Goal: Task Accomplishment & Management: Complete application form

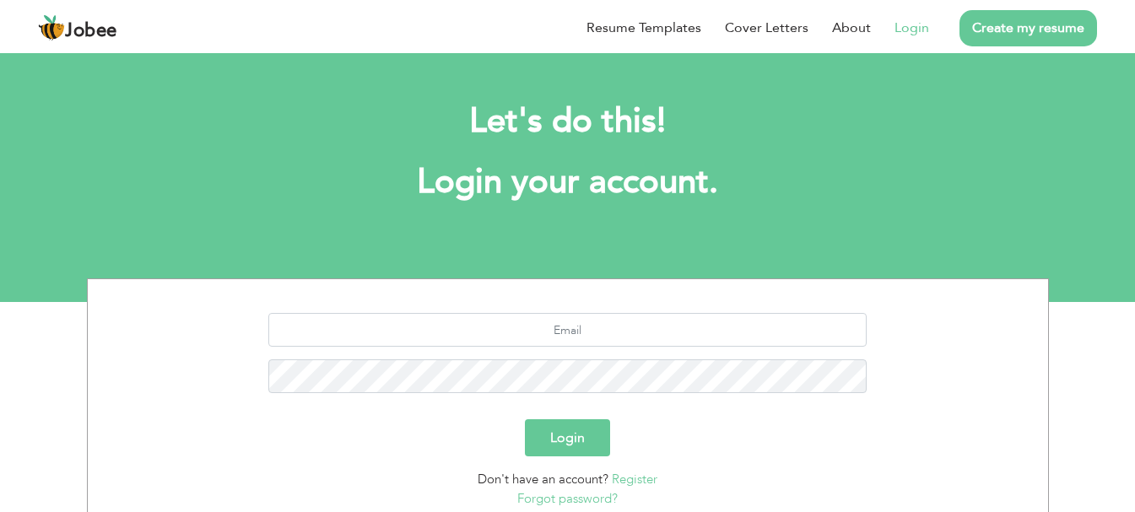
click at [912, 24] on link "Login" at bounding box center [912, 28] width 35 height 20
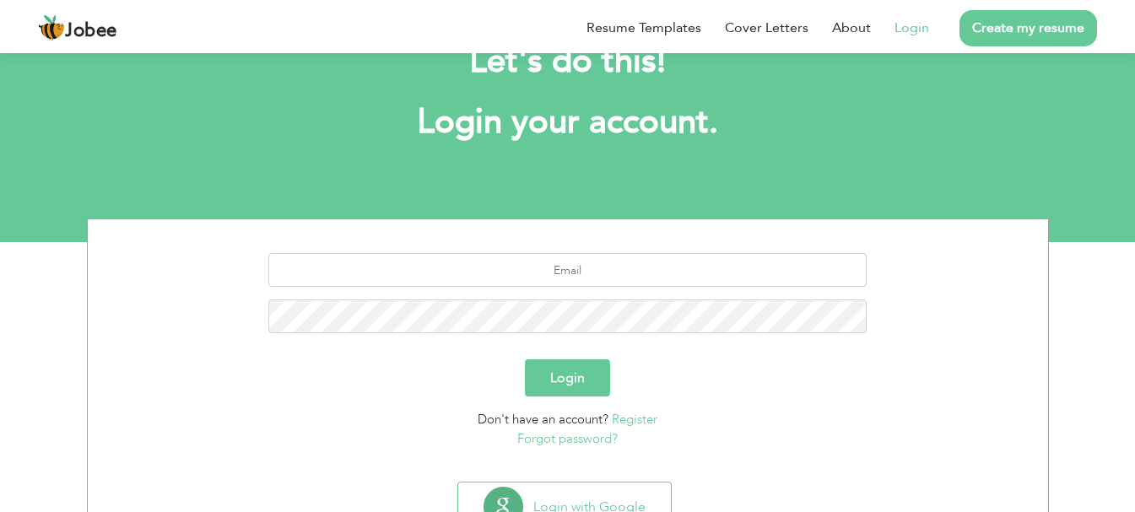
scroll to position [128, 0]
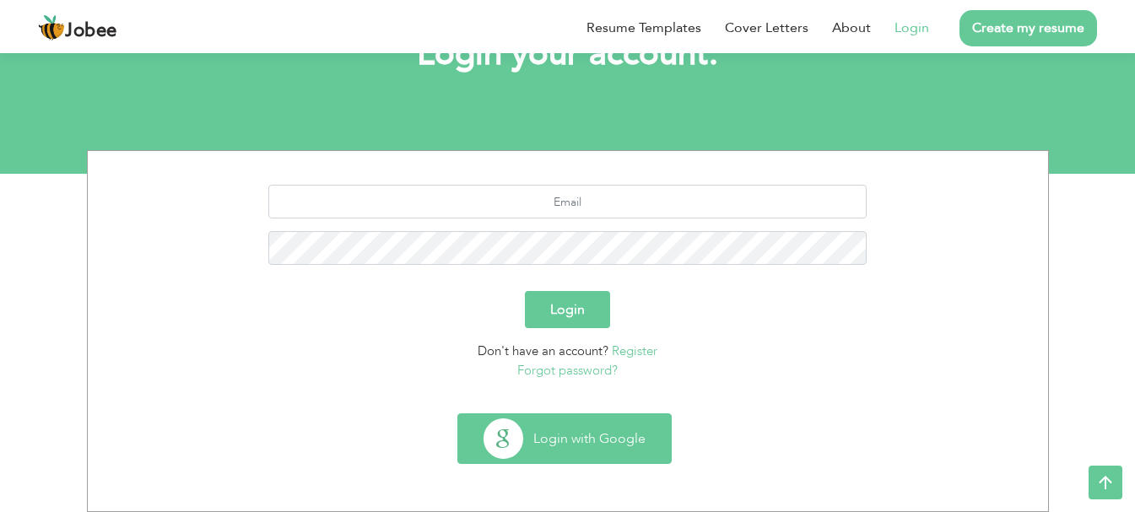
click at [565, 439] on button "Login with Google" at bounding box center [564, 438] width 213 height 49
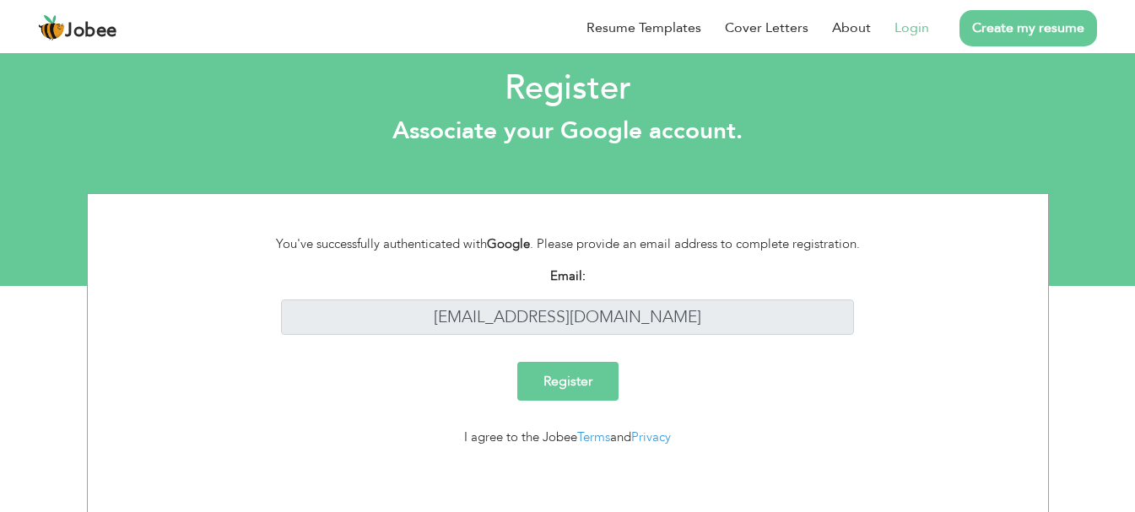
scroll to position [19, 0]
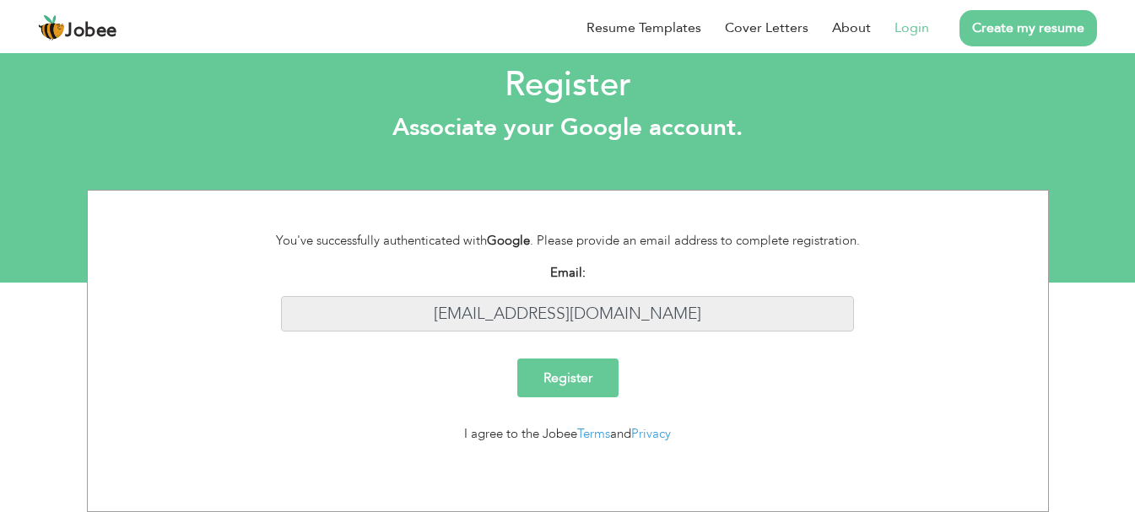
click at [637, 306] on input "[EMAIL_ADDRESS][DOMAIN_NAME]" at bounding box center [567, 314] width 573 height 36
click at [567, 371] on input "Register" at bounding box center [567, 378] width 101 height 39
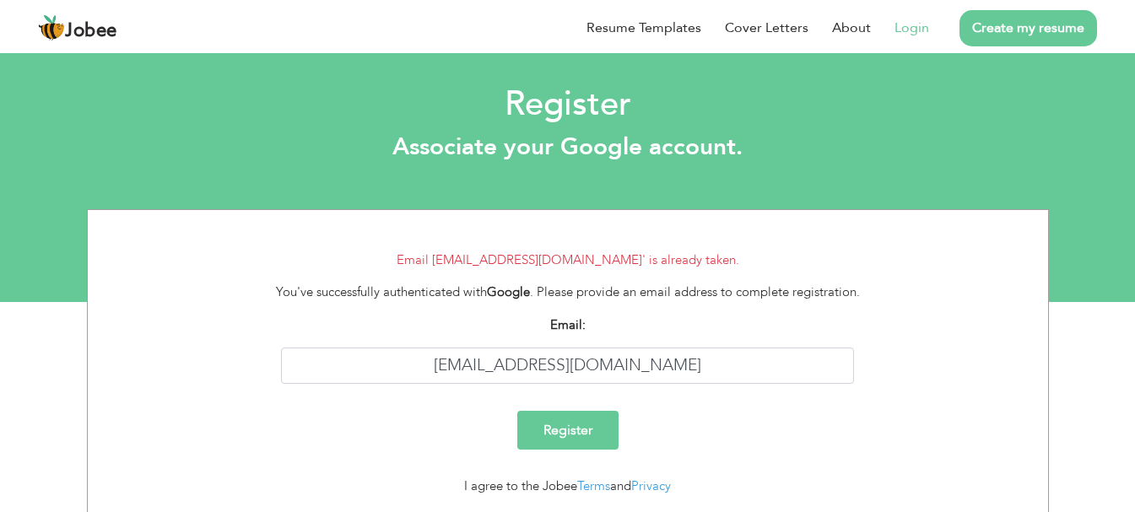
click at [907, 34] on link "Login" at bounding box center [912, 28] width 35 height 20
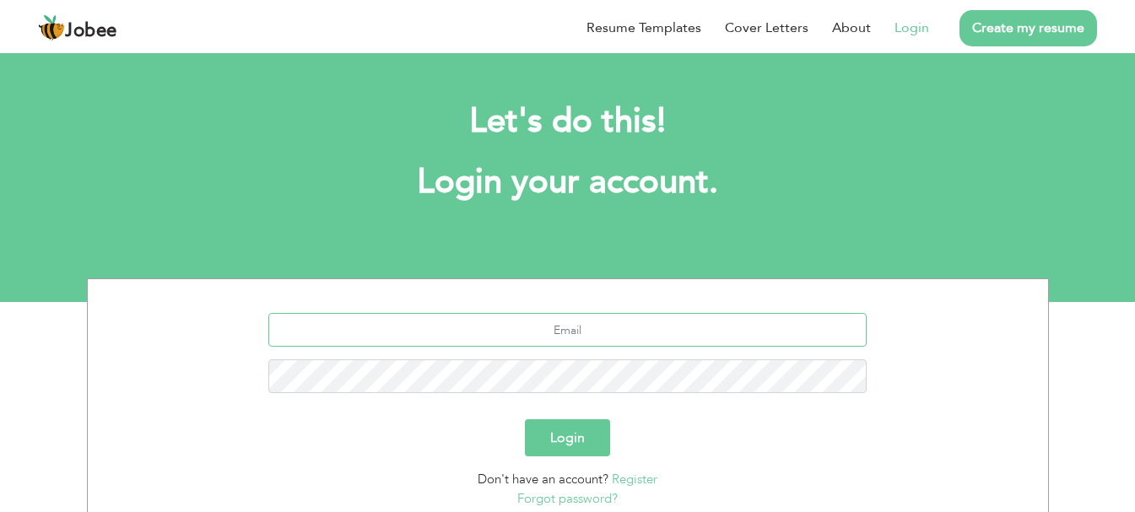
click at [631, 329] on input "text" at bounding box center [567, 330] width 598 height 34
type input "[EMAIL_ADDRESS][DOMAIN_NAME]"
click at [573, 446] on button "Login" at bounding box center [567, 437] width 85 height 37
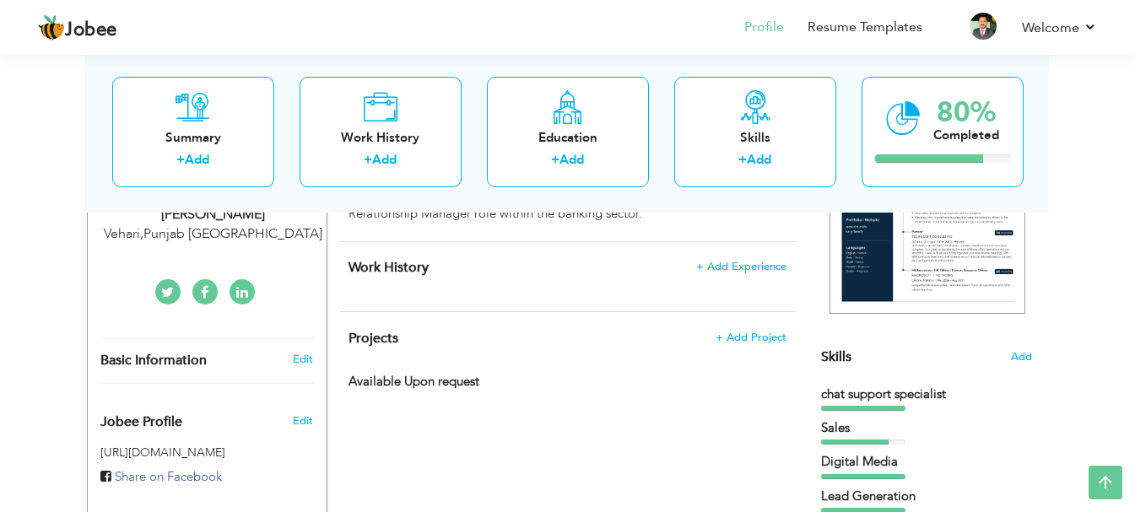
scroll to position [272, 0]
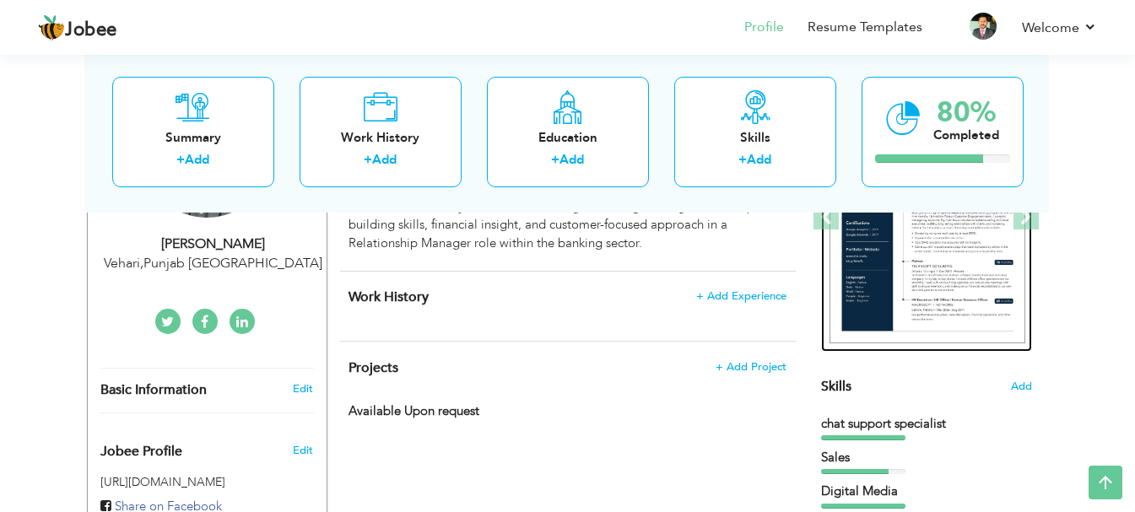
click at [923, 291] on img at bounding box center [928, 217] width 196 height 253
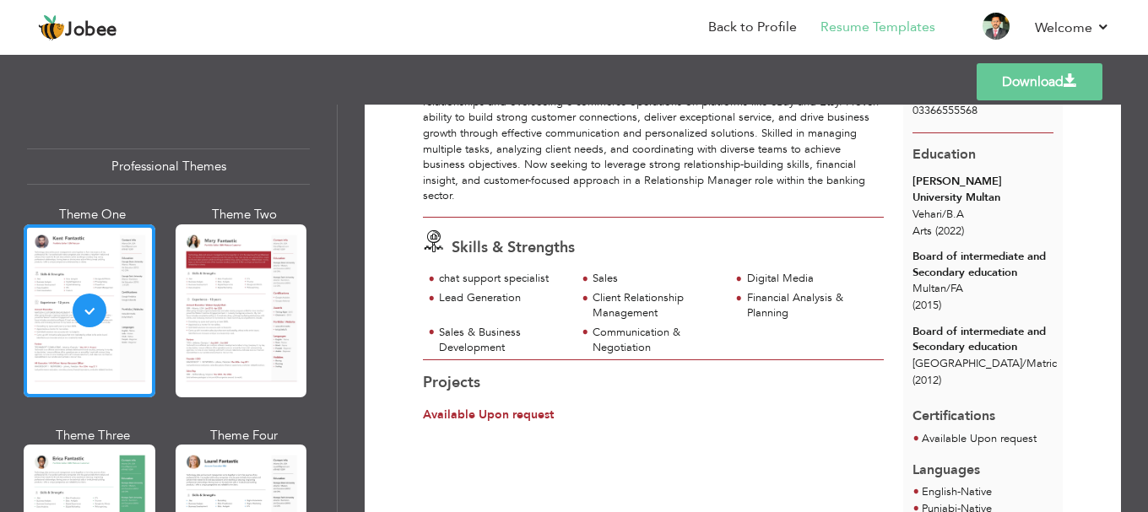
scroll to position [118, 0]
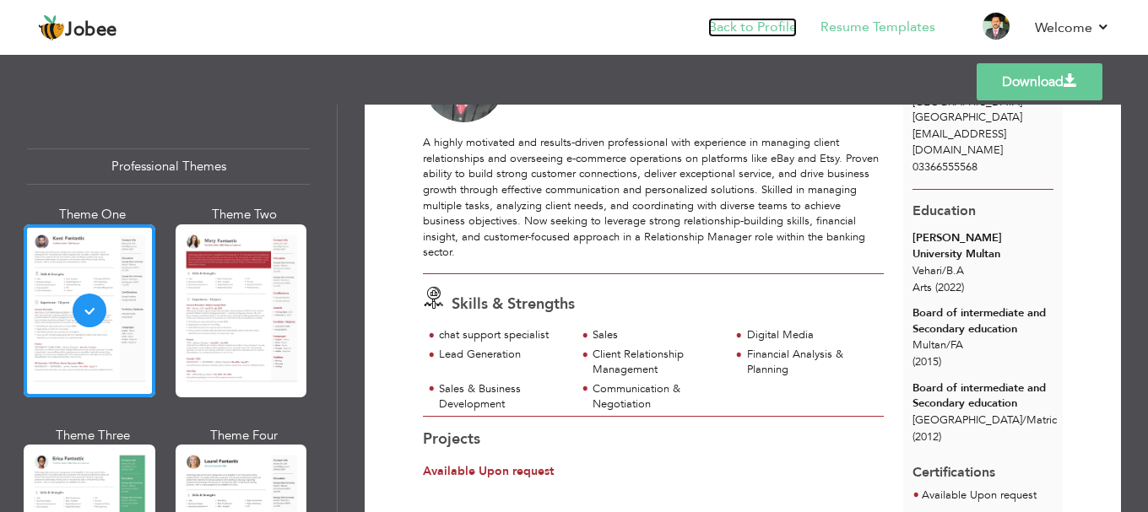
click at [748, 22] on link "Back to Profile" at bounding box center [752, 27] width 89 height 19
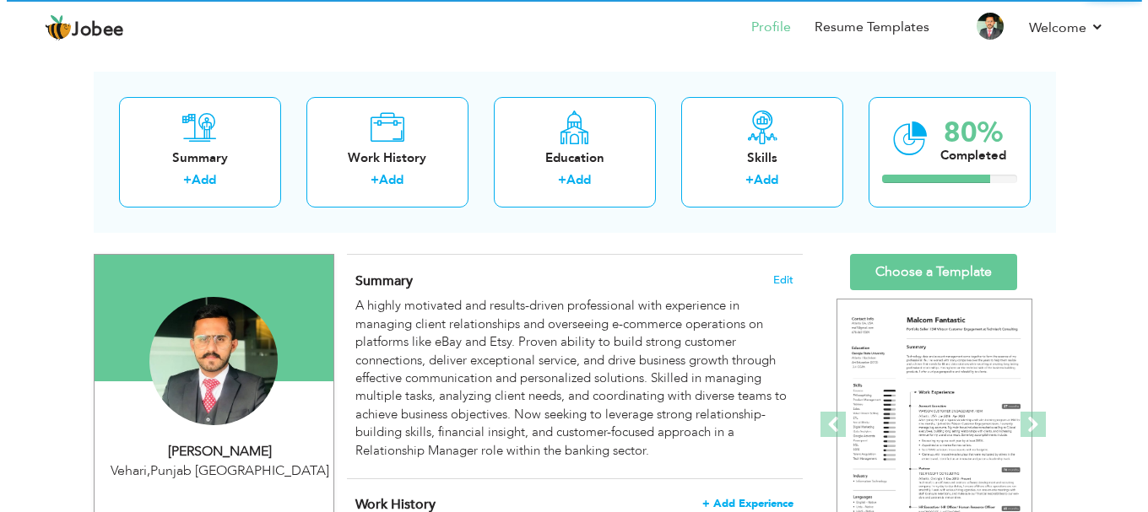
scroll to position [253, 0]
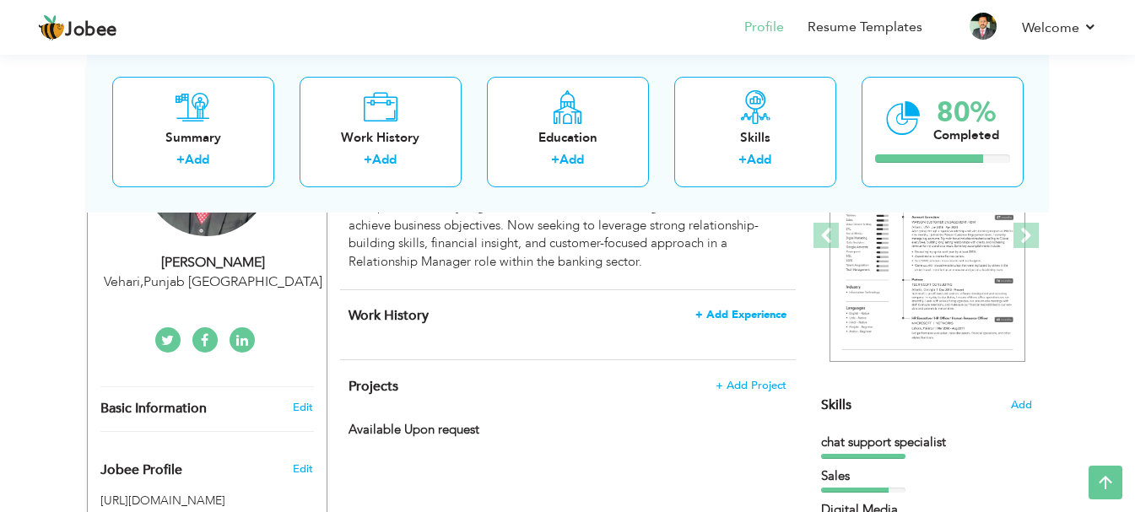
click at [716, 311] on span "+ Add Experience" at bounding box center [740, 315] width 91 height 12
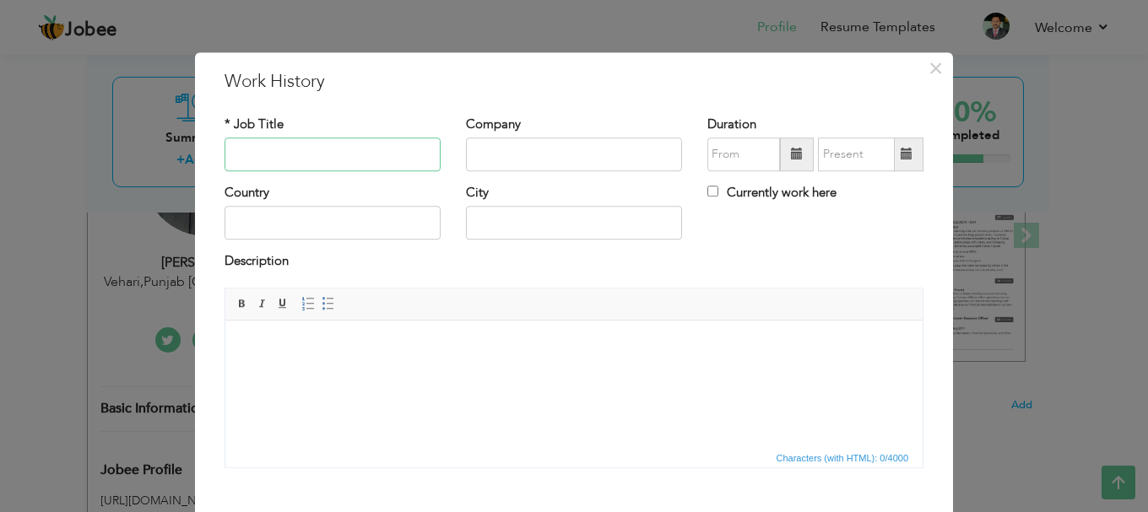
click at [315, 155] on input "text" at bounding box center [332, 155] width 216 height 34
type input "Relationship Manager"
type input "Soneri Bank Limited"
click at [748, 164] on input "text" at bounding box center [743, 155] width 73 height 34
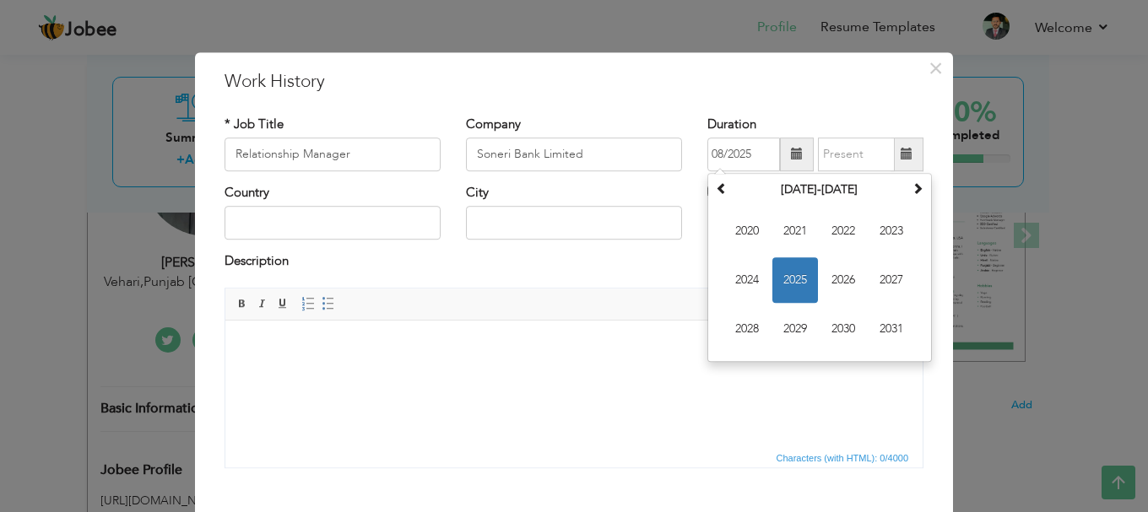
click at [781, 156] on span at bounding box center [797, 155] width 34 height 34
click at [789, 274] on span "2025" at bounding box center [795, 280] width 46 height 46
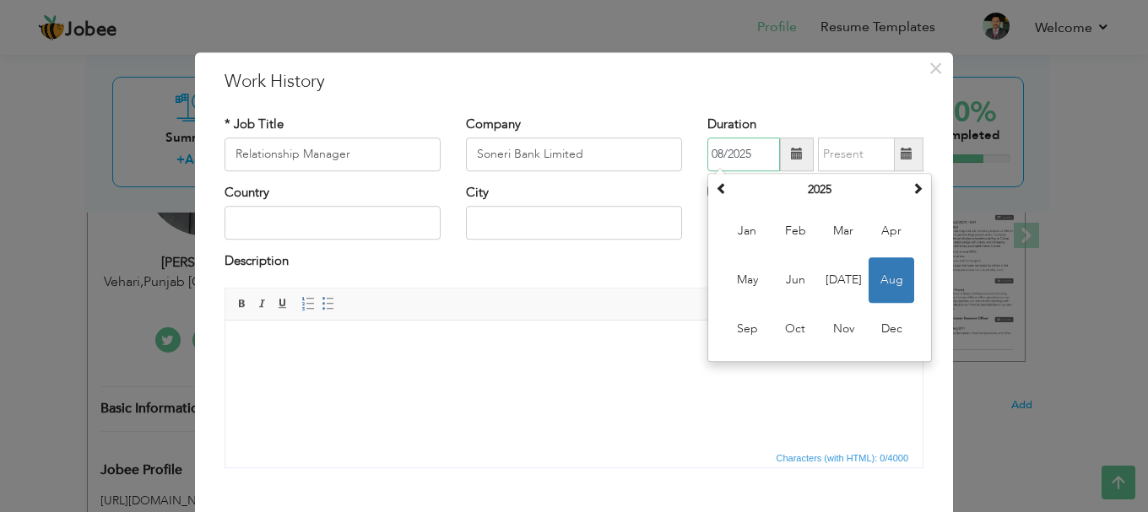
click at [828, 233] on span "Mar" at bounding box center [843, 231] width 46 height 46
type input "03/2025"
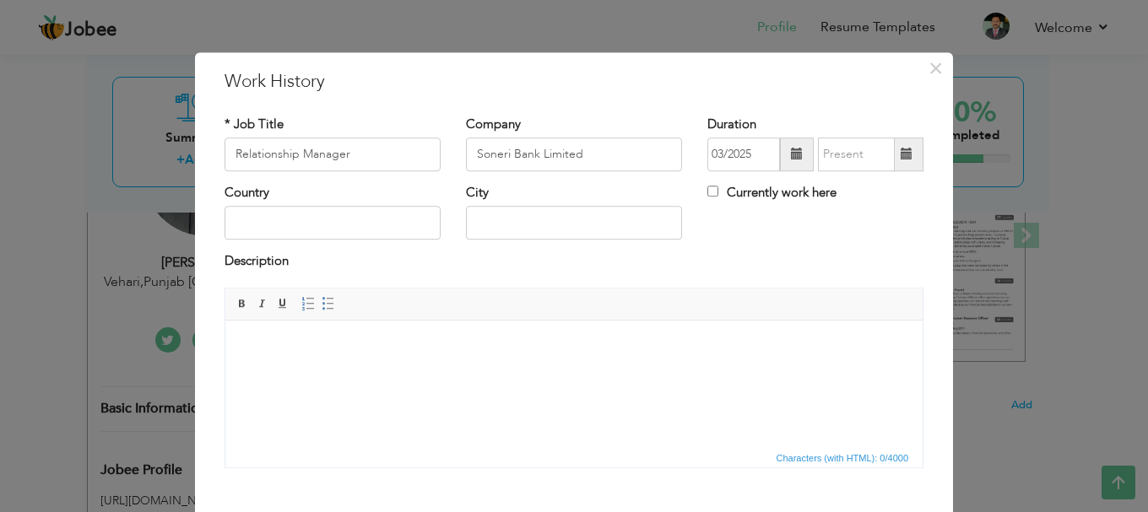
click at [891, 158] on span at bounding box center [906, 155] width 33 height 34
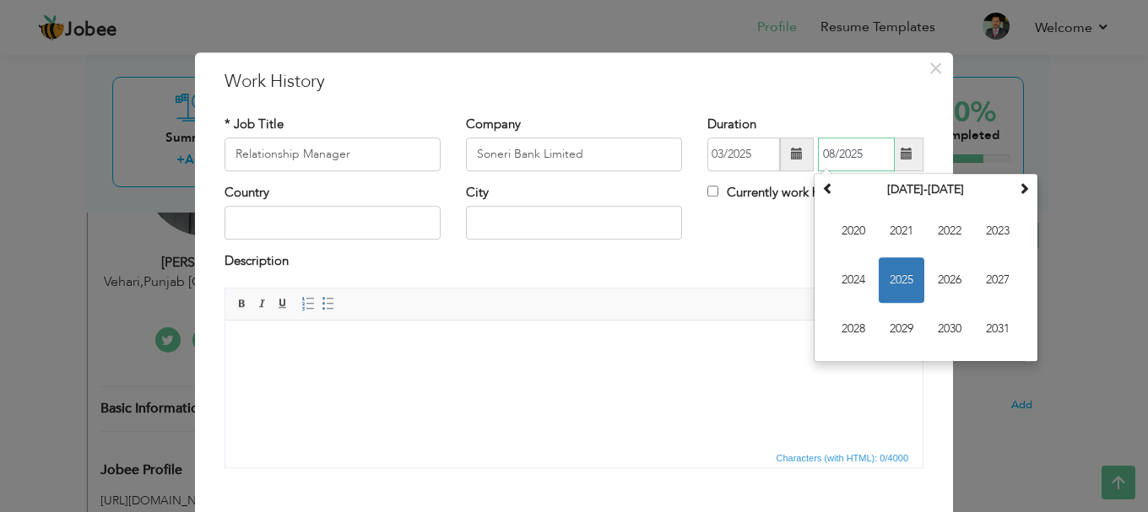
click at [884, 288] on span "2025" at bounding box center [901, 280] width 46 height 46
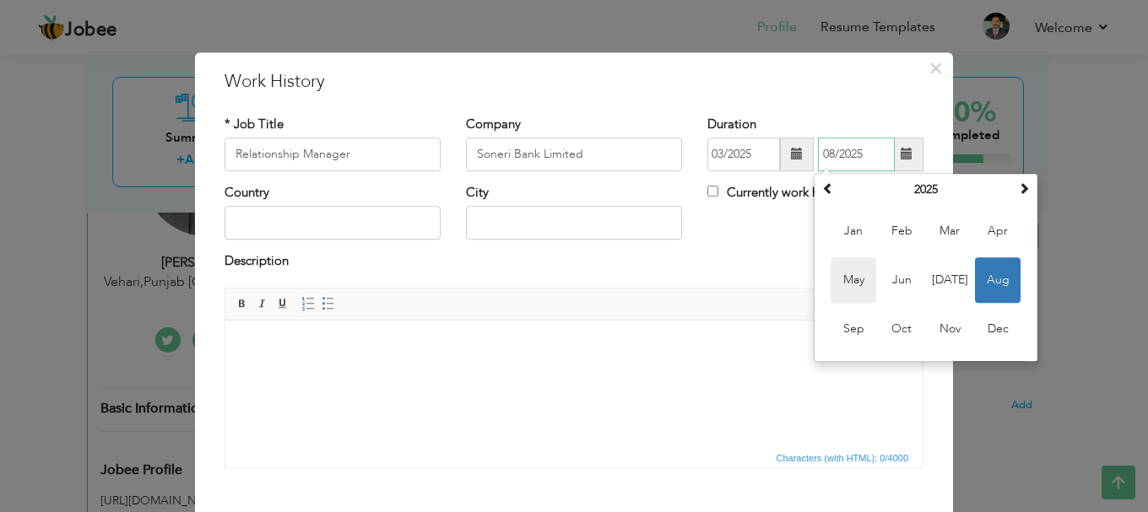
click at [836, 276] on span "May" at bounding box center [853, 280] width 46 height 46
type input "05/2025"
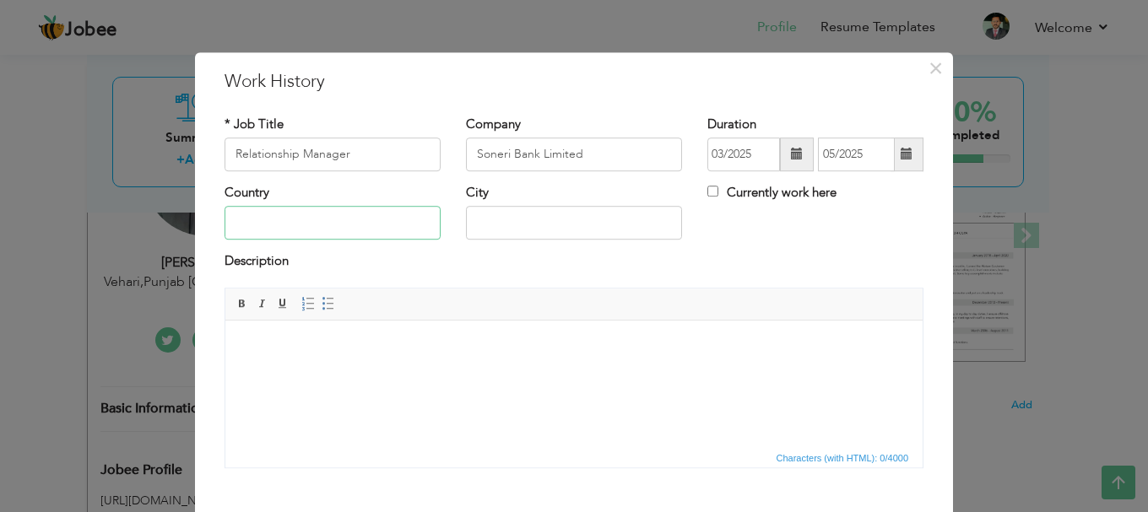
click at [338, 219] on input "text" at bounding box center [332, 224] width 216 height 34
type input "[GEOGRAPHIC_DATA]"
type input "Vehari"
click at [305, 349] on body at bounding box center [573, 346] width 663 height 18
click at [313, 354] on body at bounding box center [573, 346] width 663 height 18
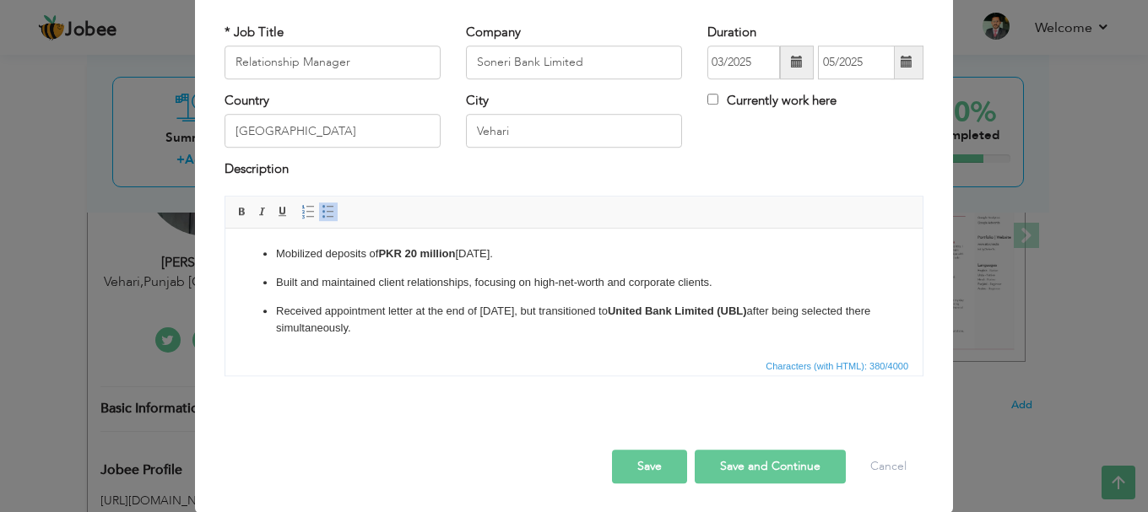
scroll to position [93, 0]
click at [732, 469] on button "Save and Continue" at bounding box center [770, 466] width 151 height 34
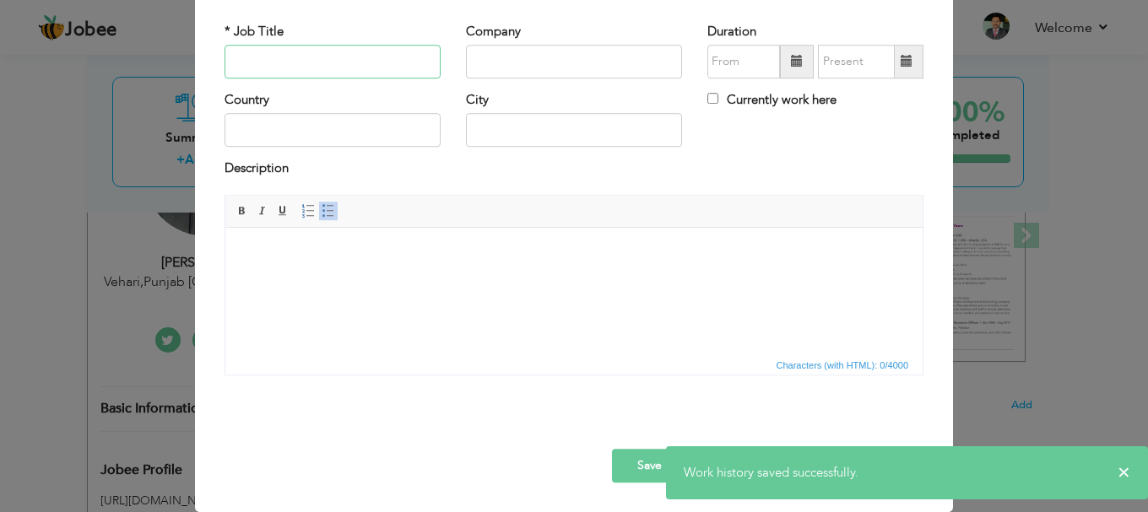
click at [316, 65] on input "text" at bounding box center [332, 62] width 216 height 34
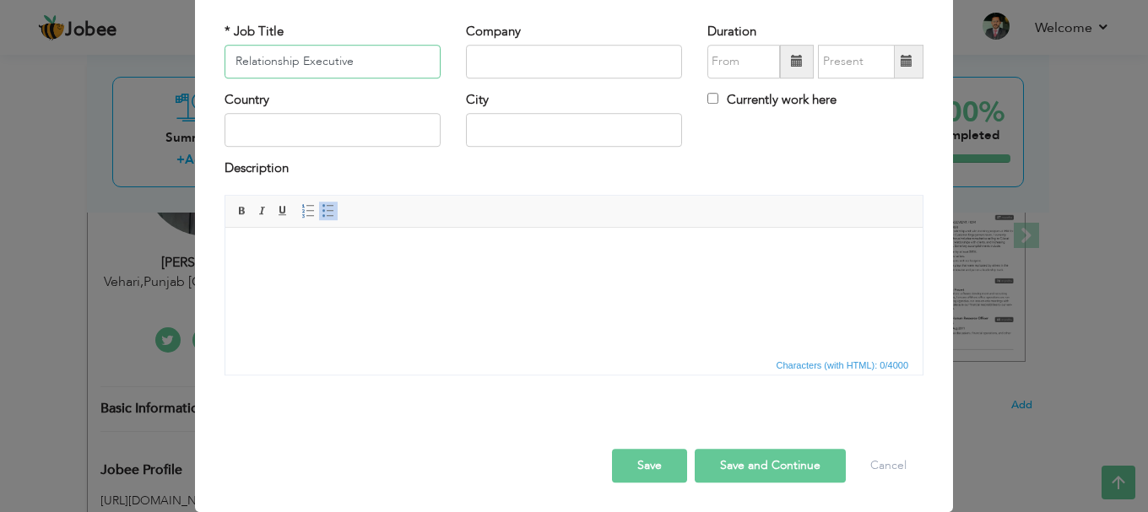
type input "Relationship Executive"
click at [524, 66] on input "text" at bounding box center [574, 62] width 216 height 34
type input "United Bank Limited"
click at [736, 64] on input "text" at bounding box center [743, 62] width 73 height 34
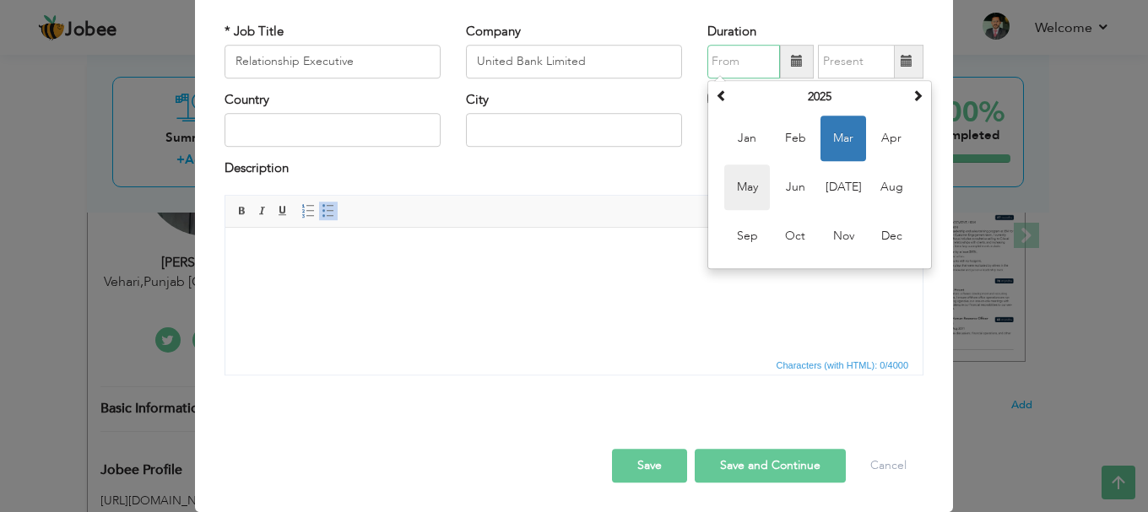
click at [749, 189] on span "May" at bounding box center [747, 188] width 46 height 46
type input "05/2025"
click at [707, 61] on input "05/2025" at bounding box center [743, 62] width 73 height 34
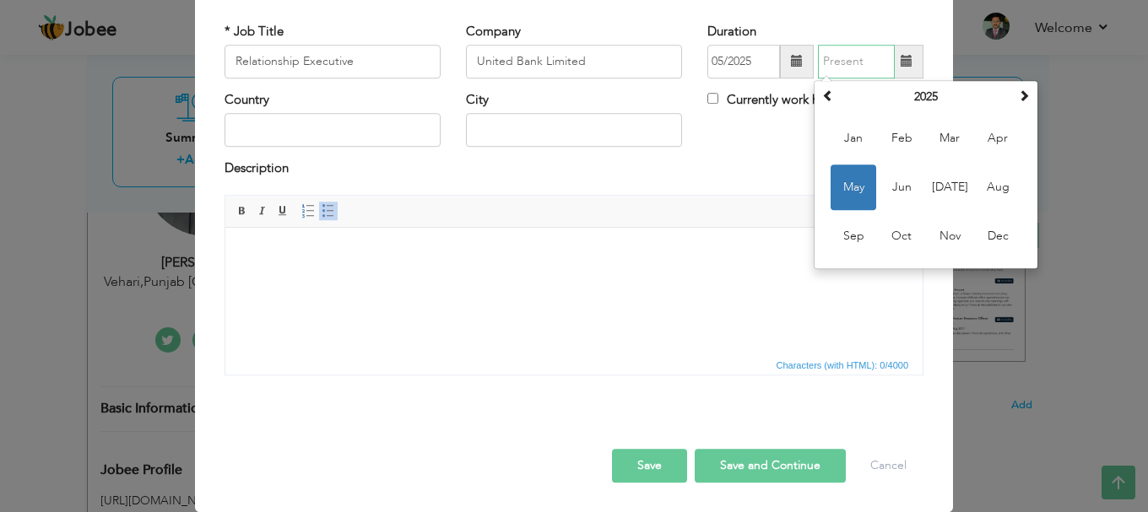
click at [843, 62] on input "text" at bounding box center [856, 62] width 77 height 34
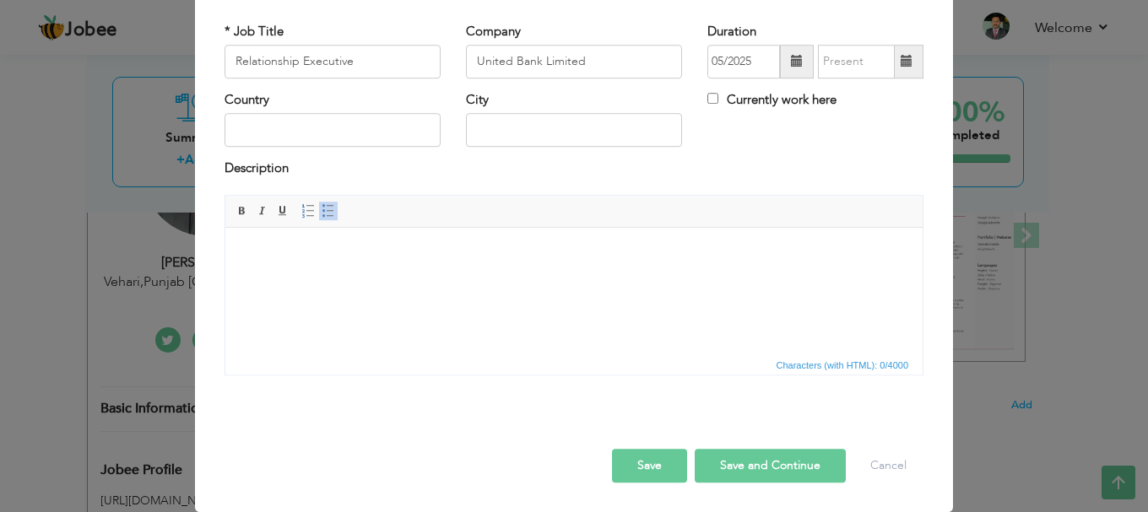
click at [751, 99] on label "Currently work here" at bounding box center [771, 100] width 129 height 18
click at [718, 99] on input "Currently work here" at bounding box center [712, 98] width 11 height 11
checkbox input "true"
click at [266, 131] on input "text" at bounding box center [332, 131] width 216 height 34
type input "[GEOGRAPHIC_DATA]"
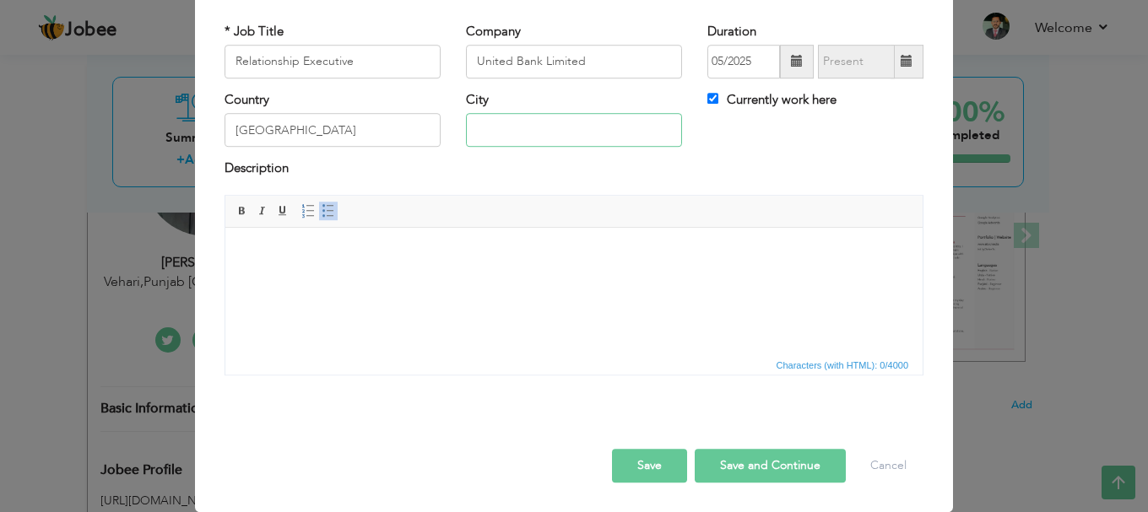
type input "Vehari"
drag, startPoint x: 336, startPoint y: 259, endPoint x: 499, endPoint y: 257, distance: 162.9
click at [336, 259] on body at bounding box center [573, 253] width 663 height 18
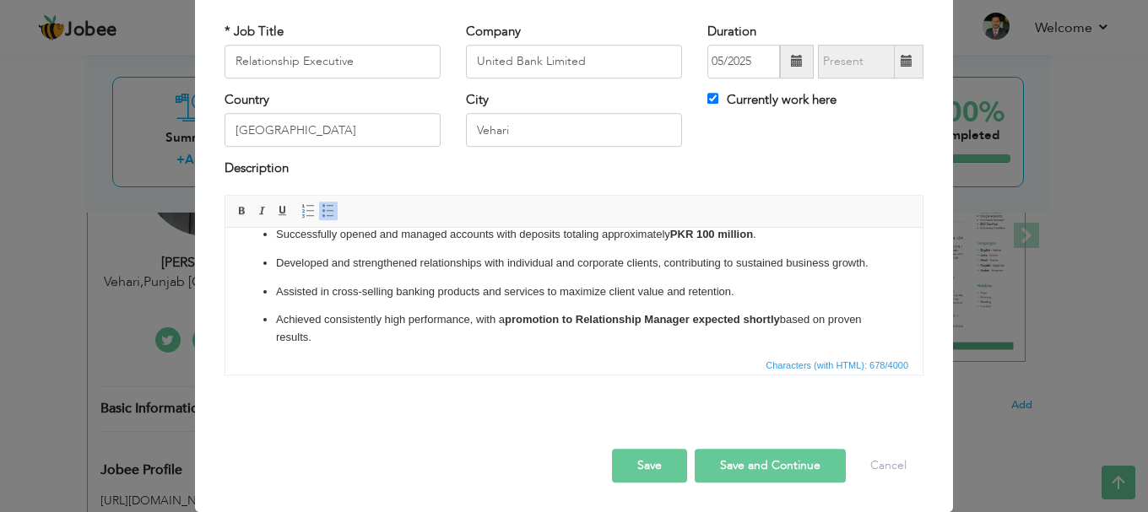
scroll to position [74, 0]
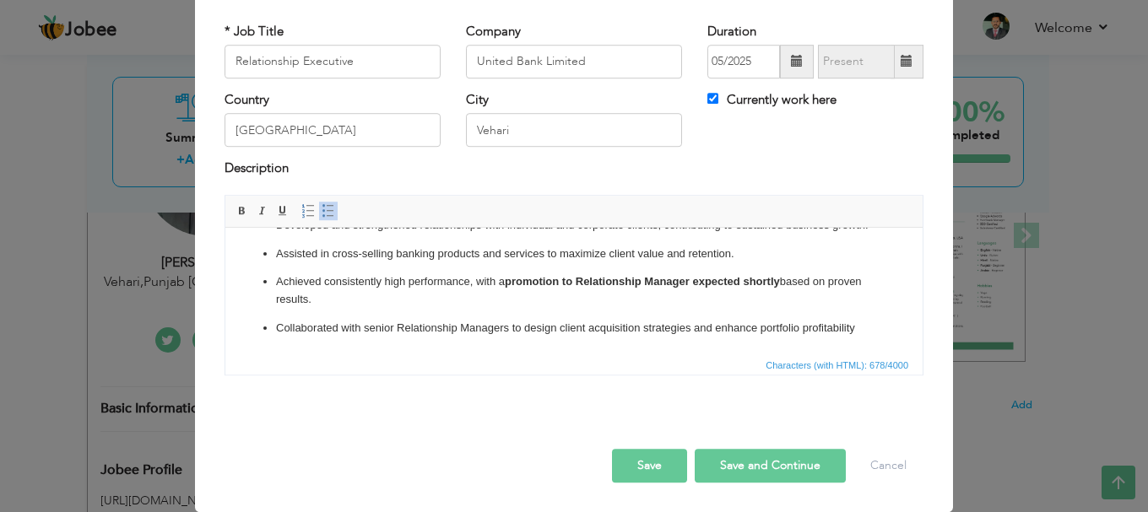
click at [638, 467] on button "Save" at bounding box center [649, 466] width 75 height 34
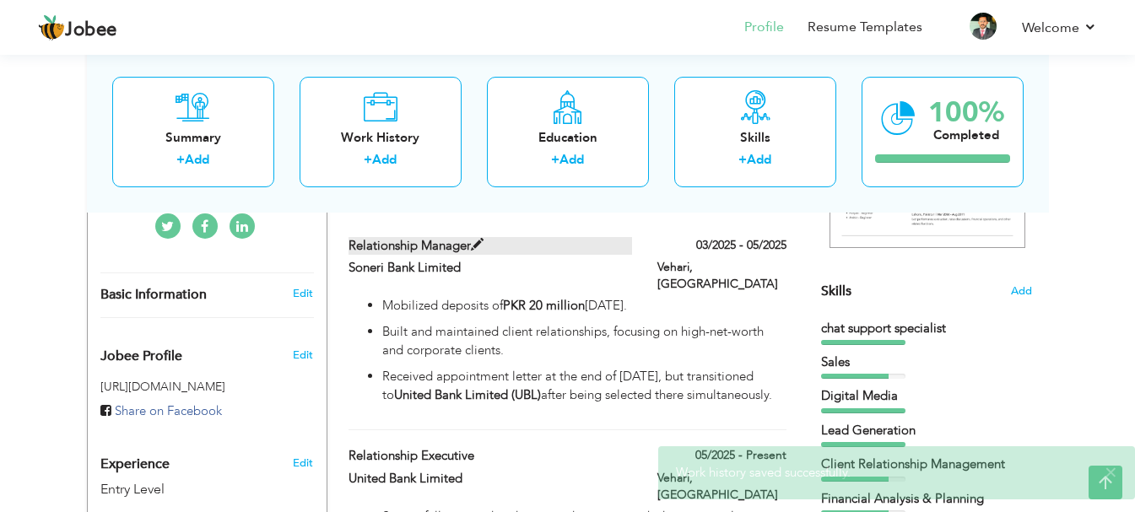
scroll to position [338, 0]
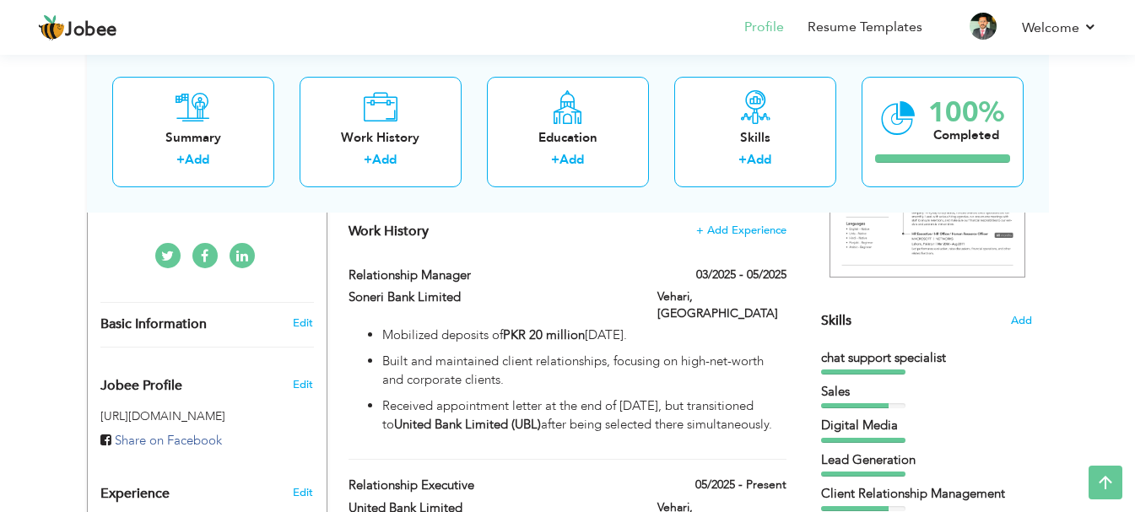
drag, startPoint x: 576, startPoint y: 471, endPoint x: 579, endPoint y: 241, distance: 229.5
click at [579, 241] on div "Work History + Add Experience Relationship Manager 03/2025 - 05/2025 Relationsh…" at bounding box center [568, 488] width 456 height 564
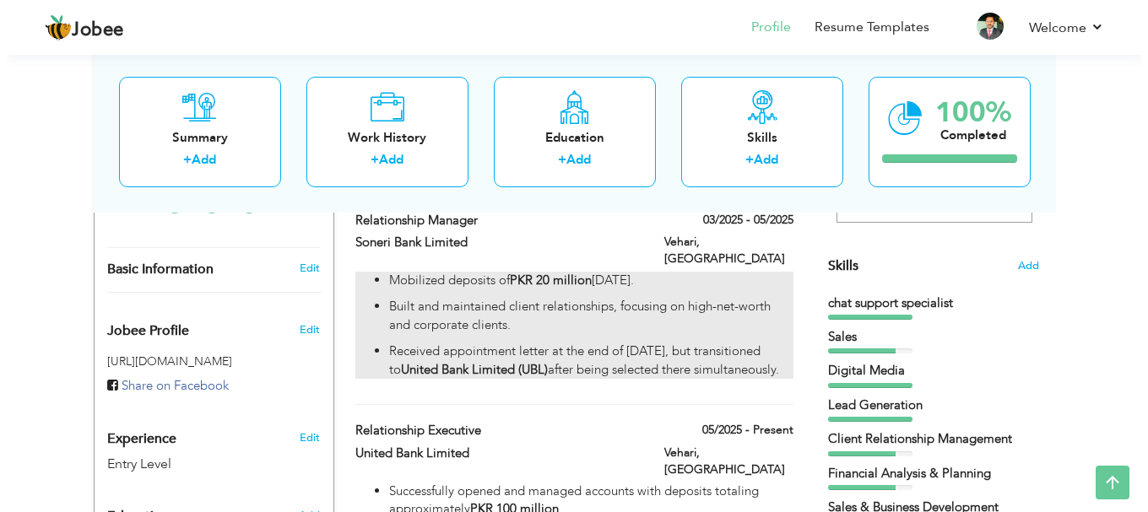
scroll to position [422, 0]
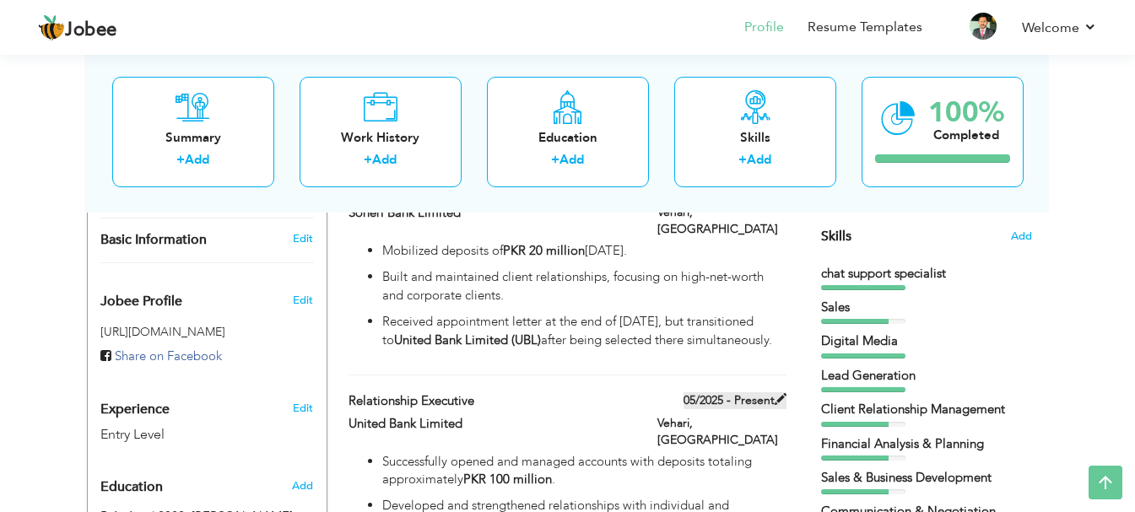
click at [767, 392] on label "05/2025 - Present" at bounding box center [735, 400] width 103 height 17
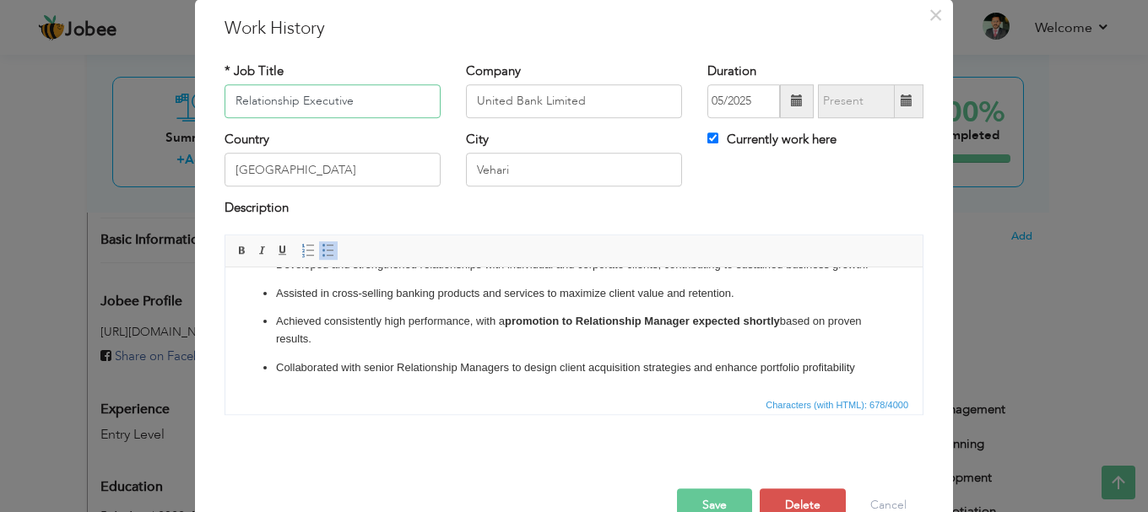
scroll to position [93, 0]
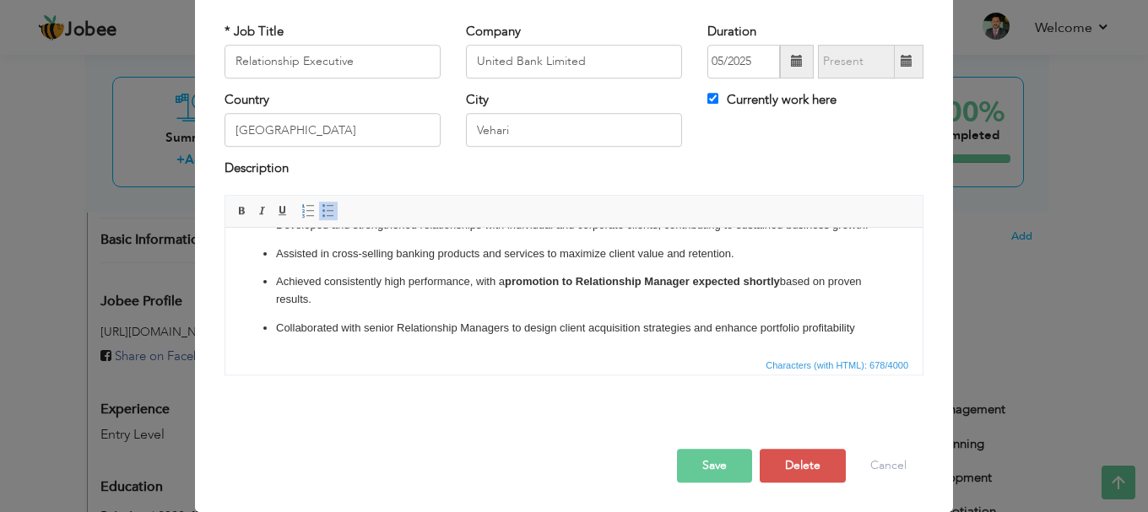
click at [1005, 309] on div "× Work History * Job Title Relationship Executive Company United Bank Limited D…" at bounding box center [574, 256] width 1148 height 512
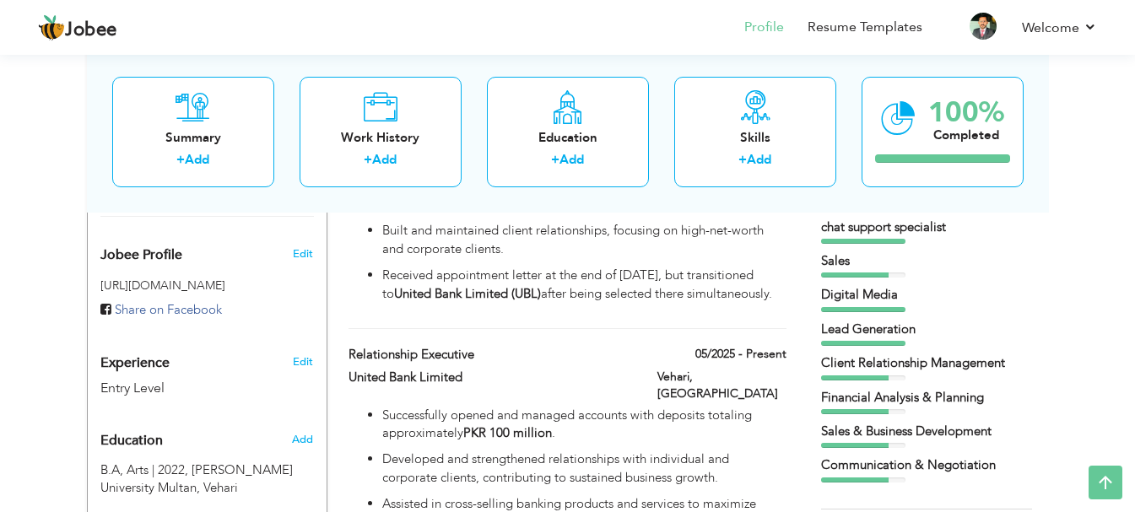
scroll to position [441, 0]
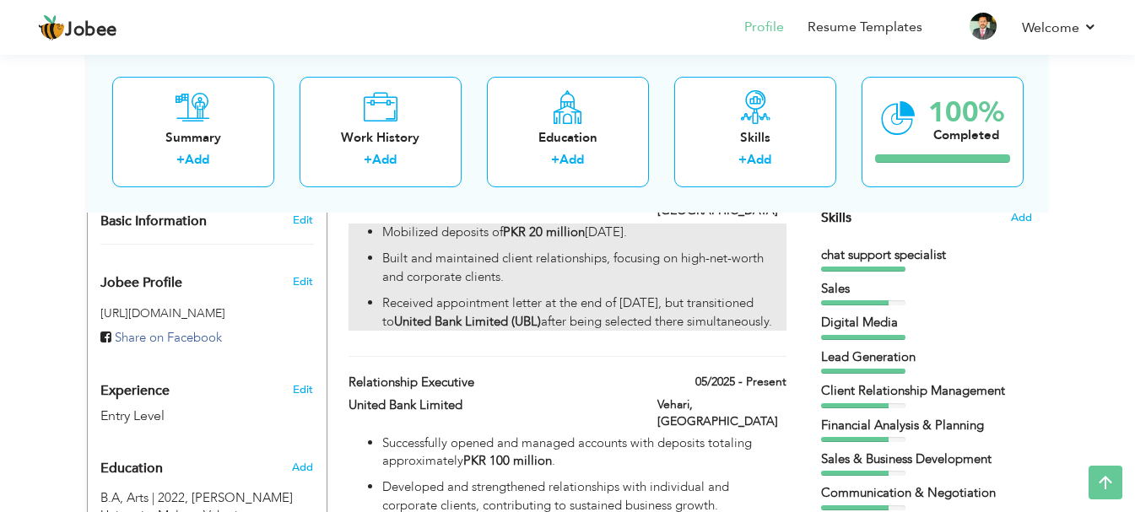
drag, startPoint x: 742, startPoint y: 370, endPoint x: 744, endPoint y: 247, distance: 123.2
click at [744, 247] on div "Work History + Add Experience Relationship Manager 03/2025 - 05/2025 Relationsh…" at bounding box center [568, 385] width 456 height 564
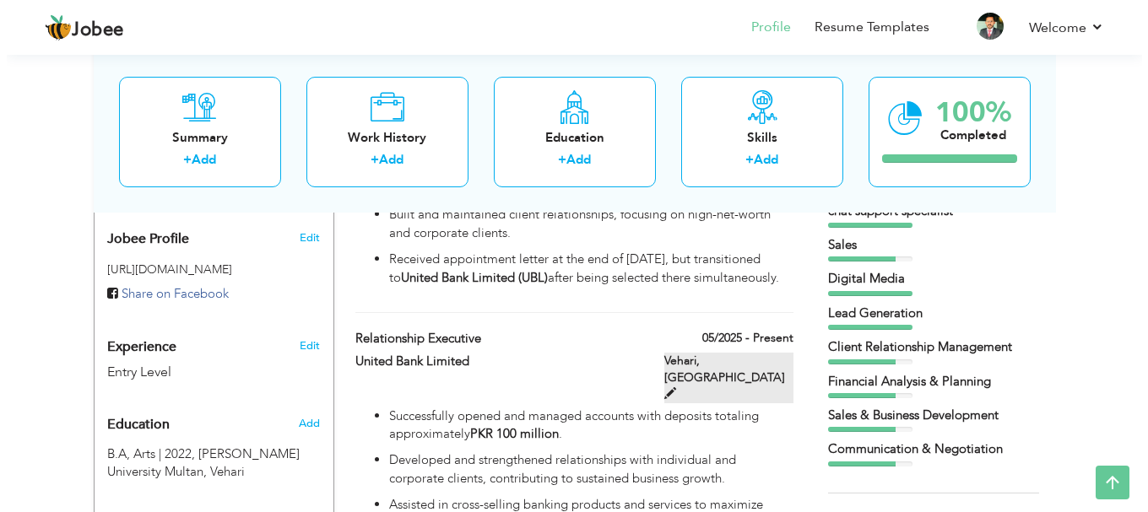
scroll to position [525, 0]
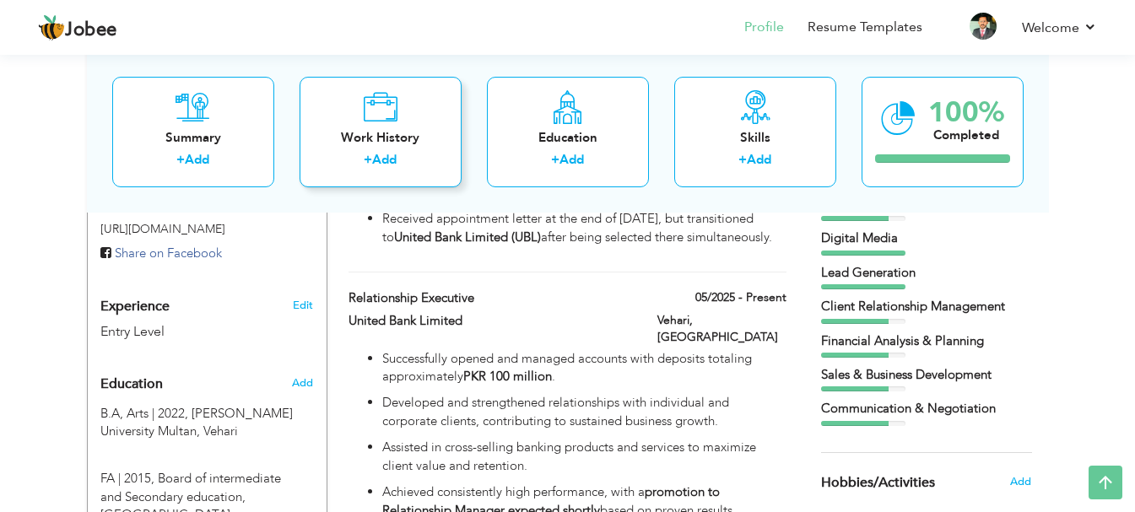
drag, startPoint x: 325, startPoint y: 378, endPoint x: 378, endPoint y: 173, distance: 211.8
click at [378, 173] on div "Welcome to the Jobee Profile Builder! 1. Fill out your information below. 2. Ch…" at bounding box center [568, 192] width 962 height 1316
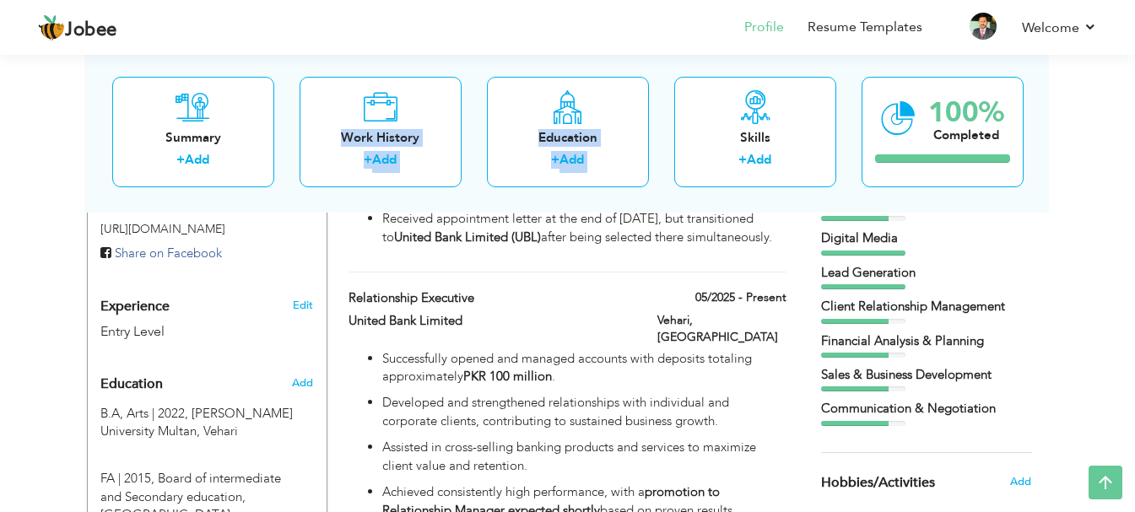
drag, startPoint x: 381, startPoint y: 115, endPoint x: 662, endPoint y: 126, distance: 281.2
click at [662, 126] on div "Summary + Add Work History + Add Education + Add Skills + Add 100% Completed" at bounding box center [568, 131] width 962 height 161
click at [428, 111] on div "Work History + Add" at bounding box center [381, 131] width 162 height 111
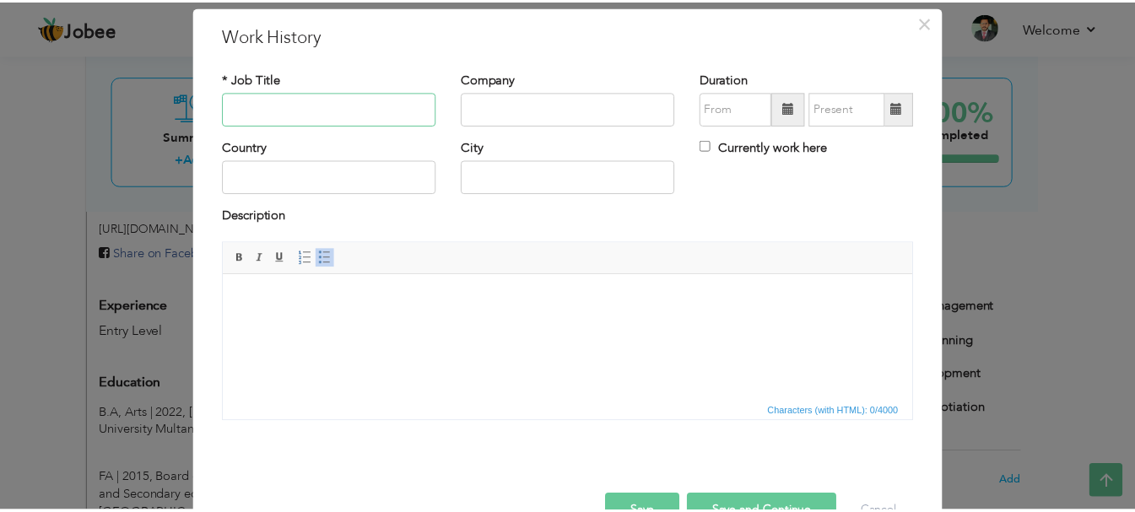
scroll to position [0, 0]
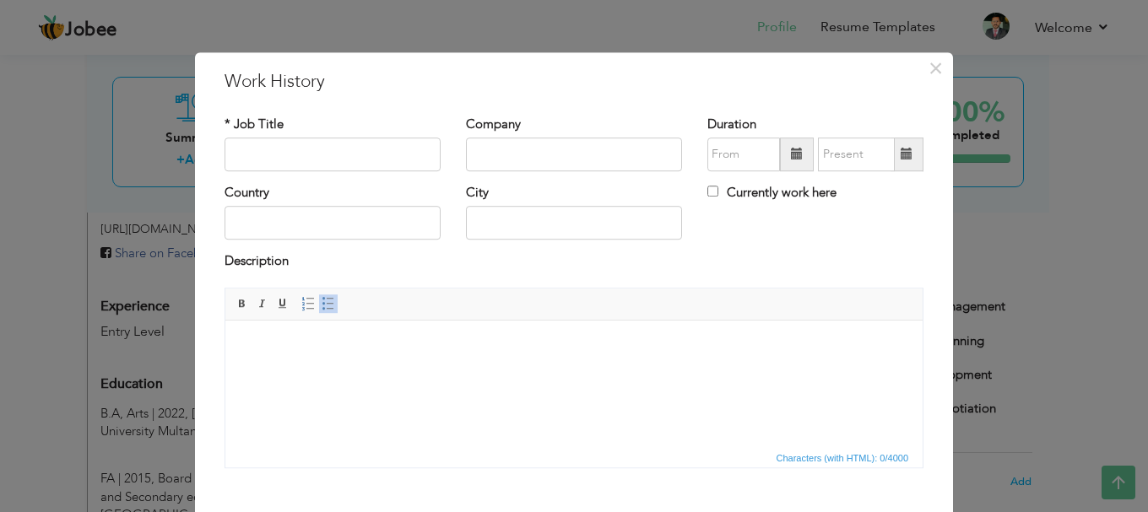
click at [1030, 203] on div "× Work History * Job Title Company Duration Currently work here Country" at bounding box center [574, 256] width 1148 height 512
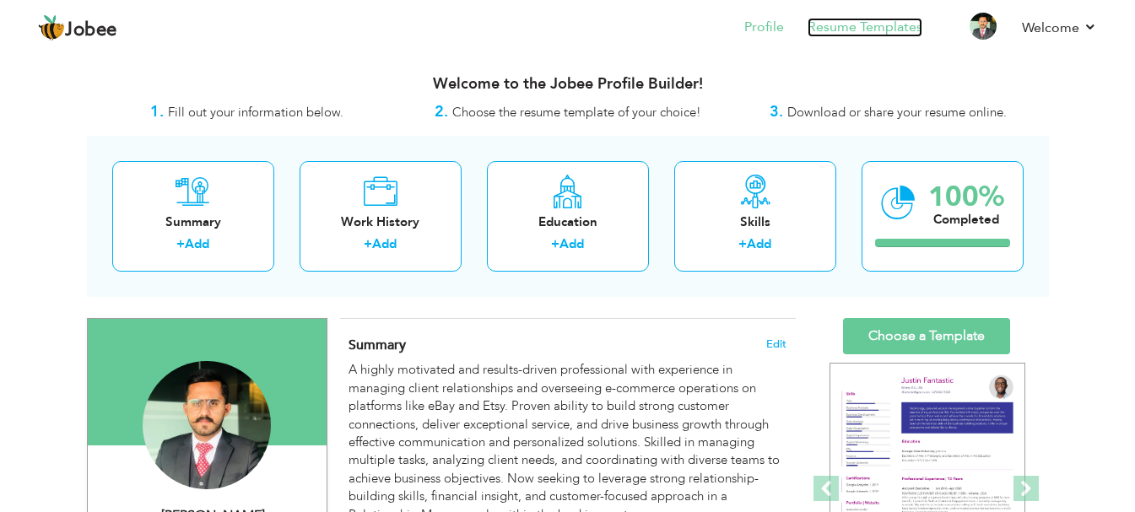
click at [857, 29] on link "Resume Templates" at bounding box center [865, 27] width 115 height 19
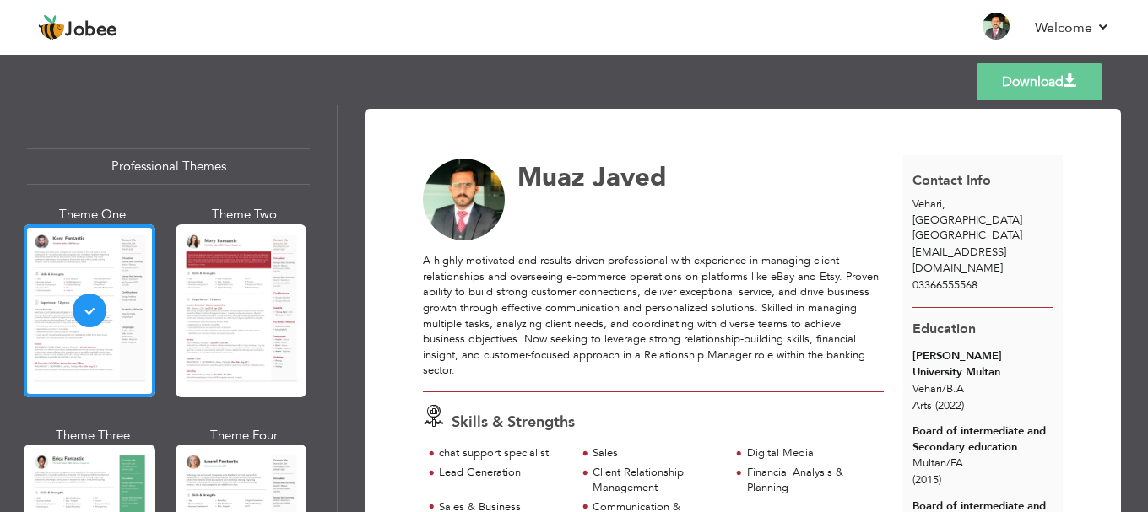
click at [448, 204] on img at bounding box center [464, 200] width 83 height 83
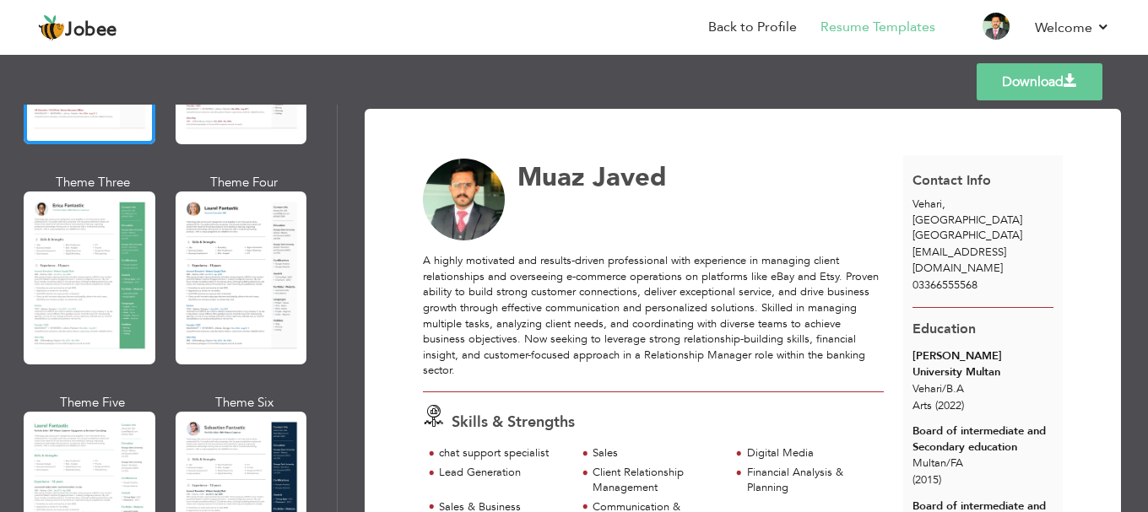
scroll to position [422, 0]
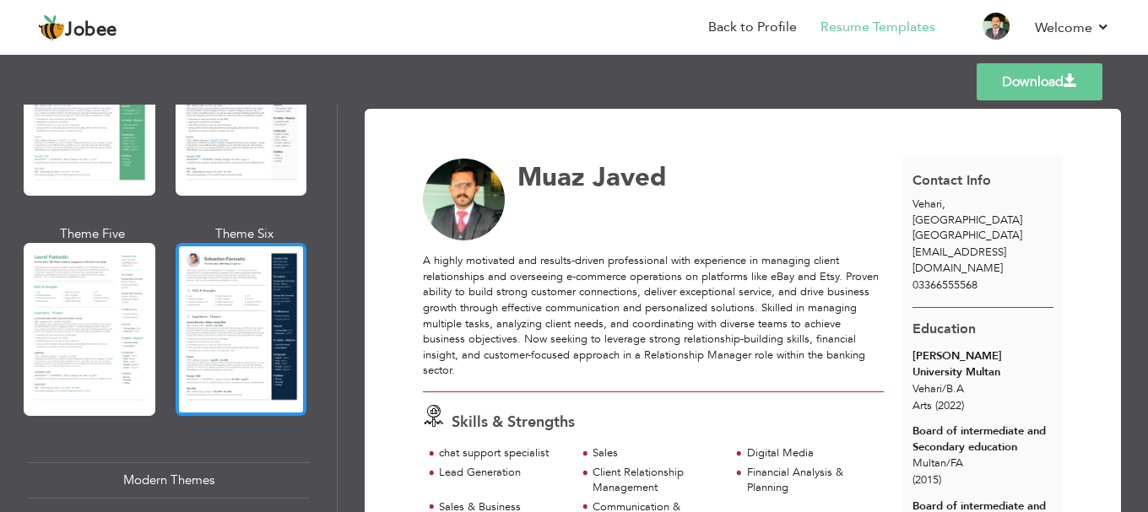
click at [204, 295] on div at bounding box center [242, 329] width 132 height 173
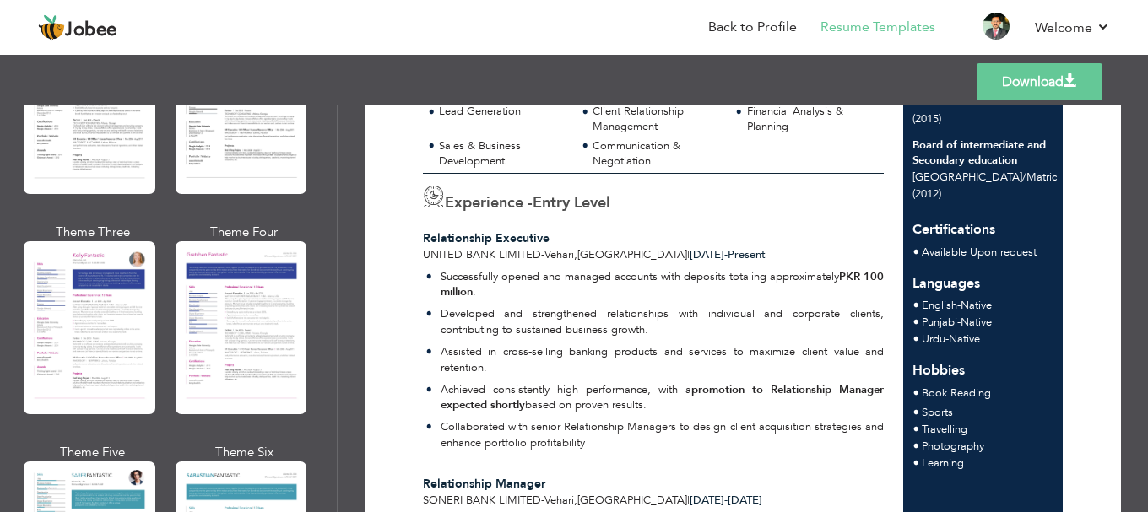
scroll to position [2194, 0]
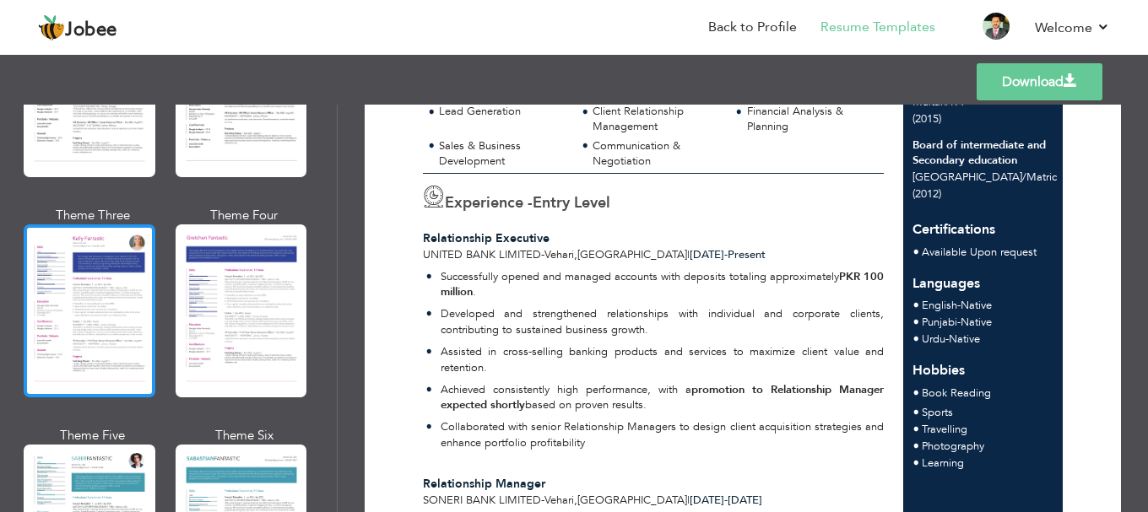
click at [138, 339] on div at bounding box center [90, 310] width 132 height 173
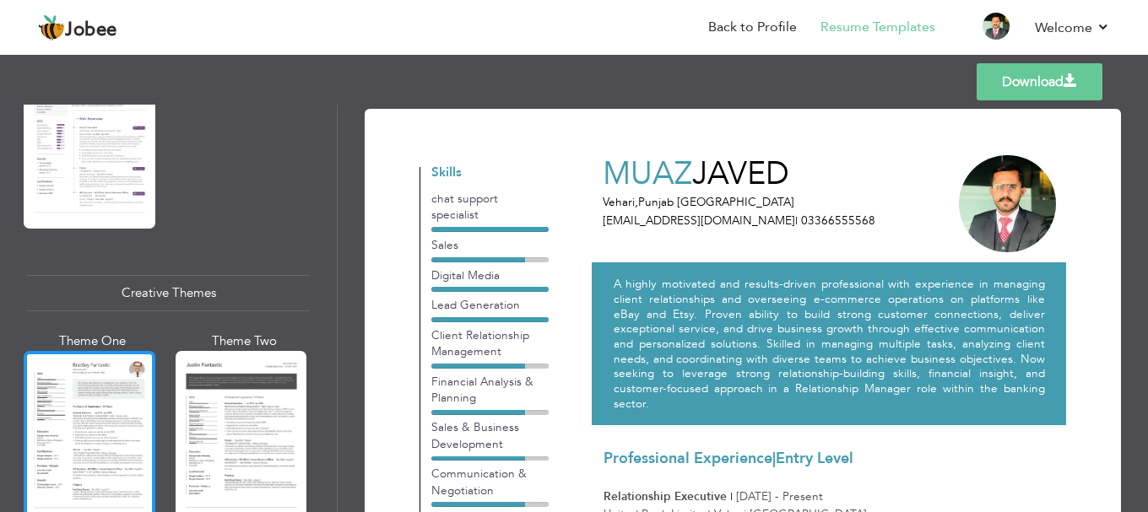
scroll to position [1857, 0]
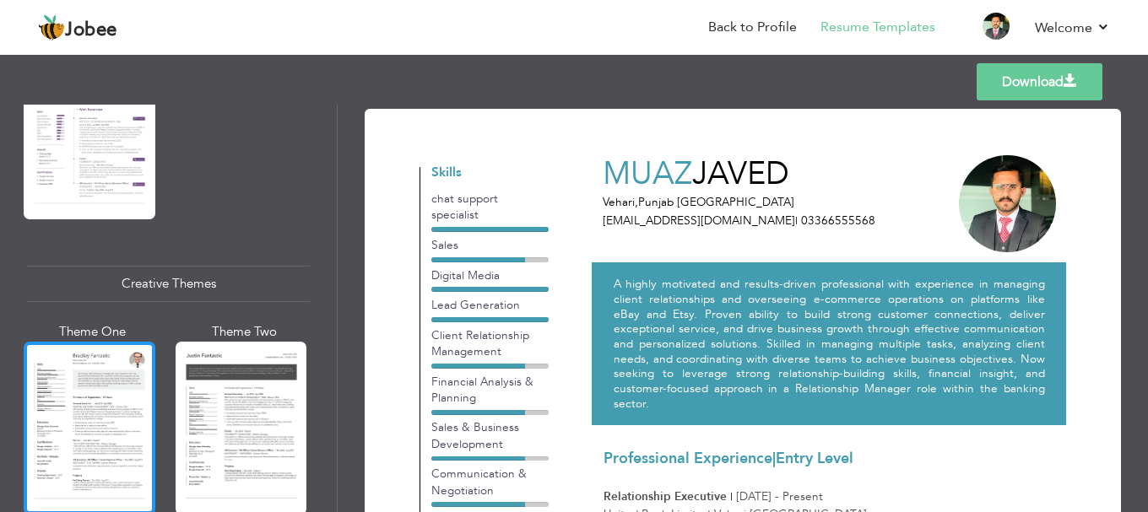
click at [94, 365] on div at bounding box center [90, 428] width 132 height 173
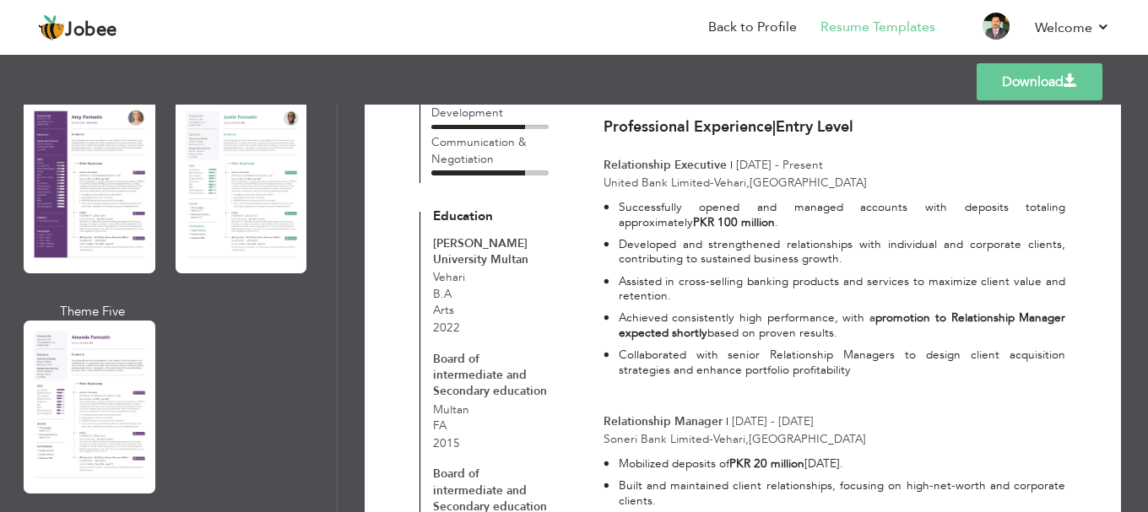
scroll to position [1519, 0]
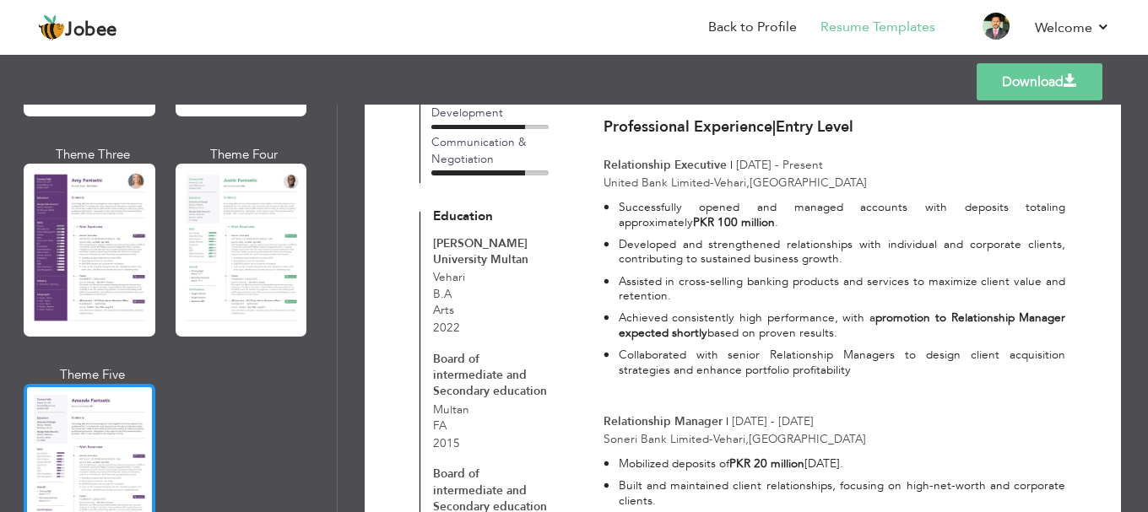
click at [98, 424] on div at bounding box center [90, 470] width 132 height 173
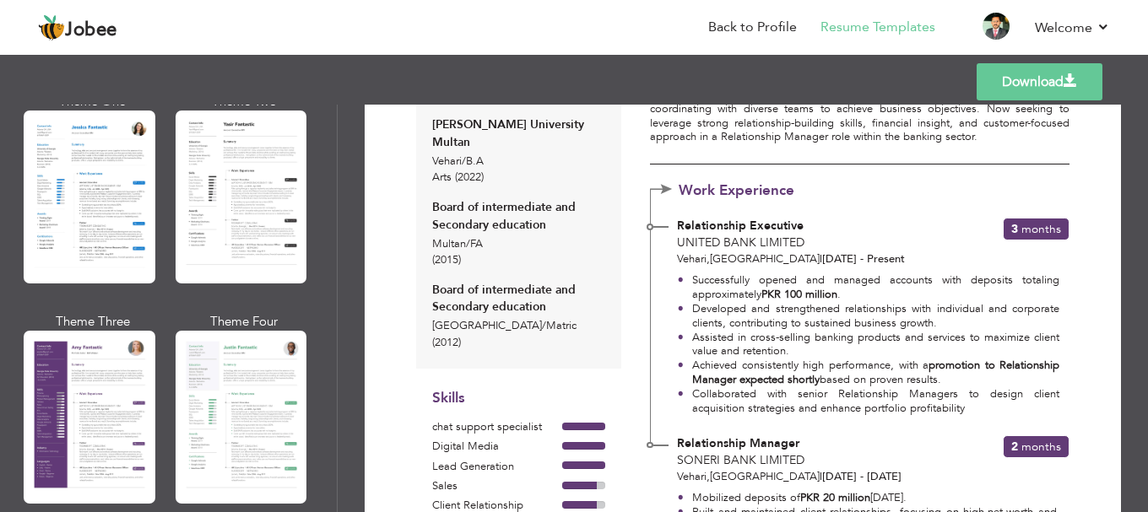
scroll to position [1350, 0]
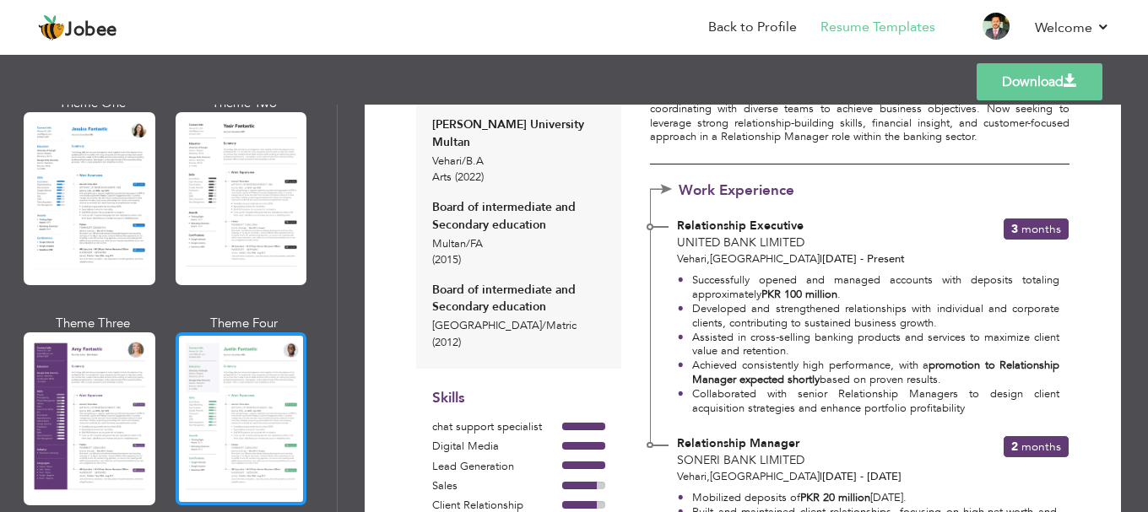
click at [241, 376] on div at bounding box center [242, 418] width 132 height 173
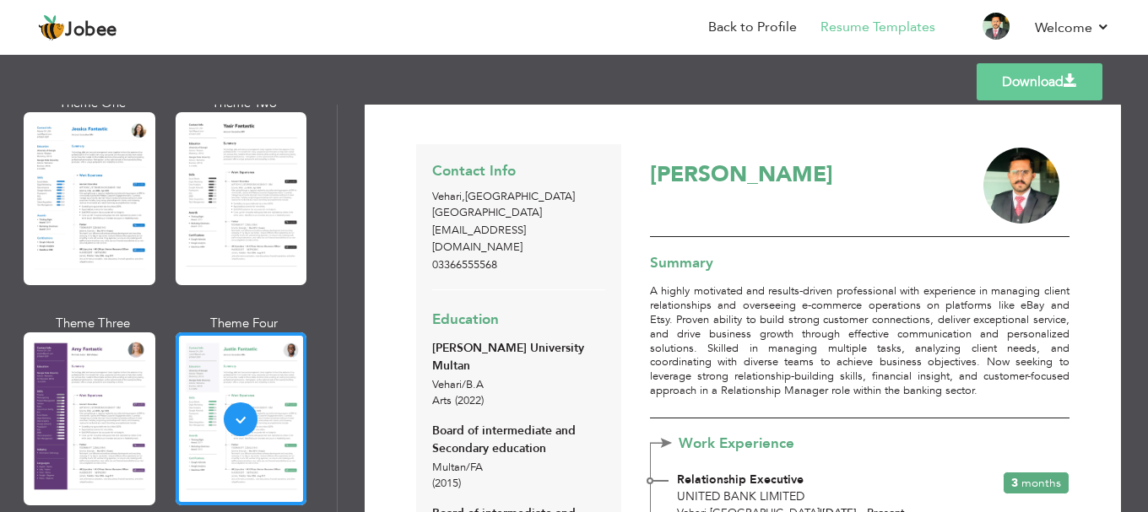
scroll to position [0, 0]
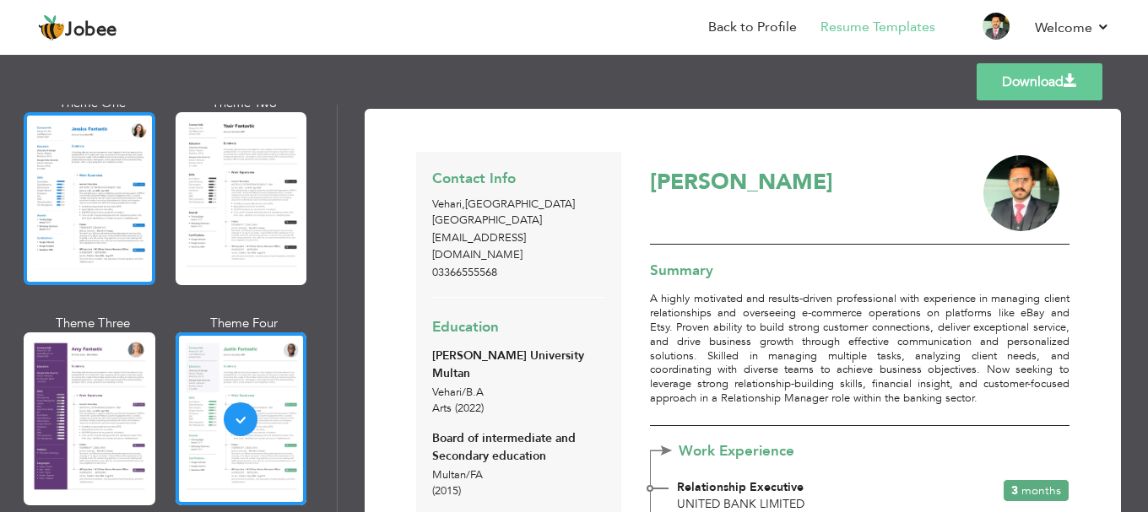
click at [102, 205] on div at bounding box center [90, 198] width 132 height 173
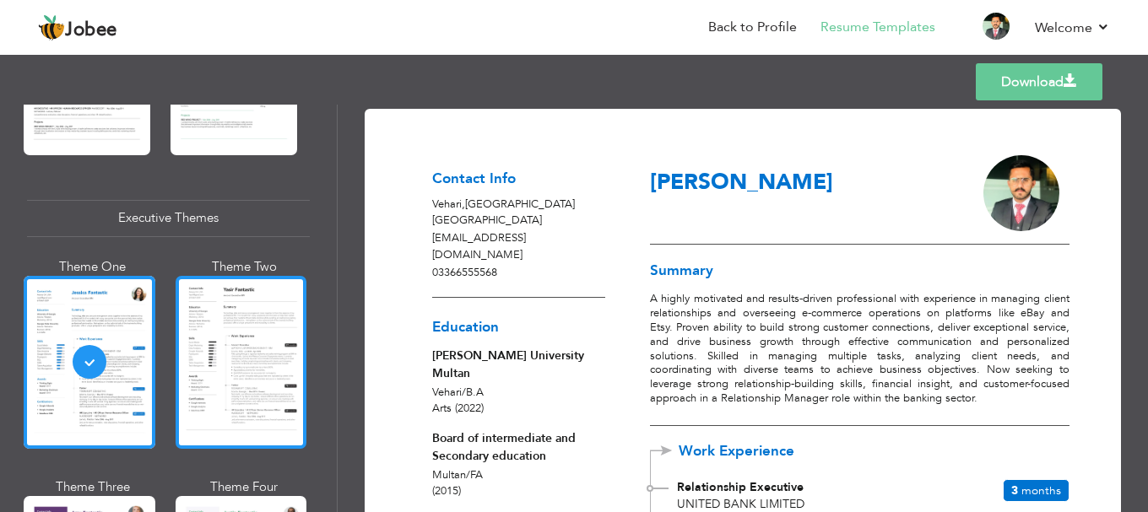
scroll to position [1180, 0]
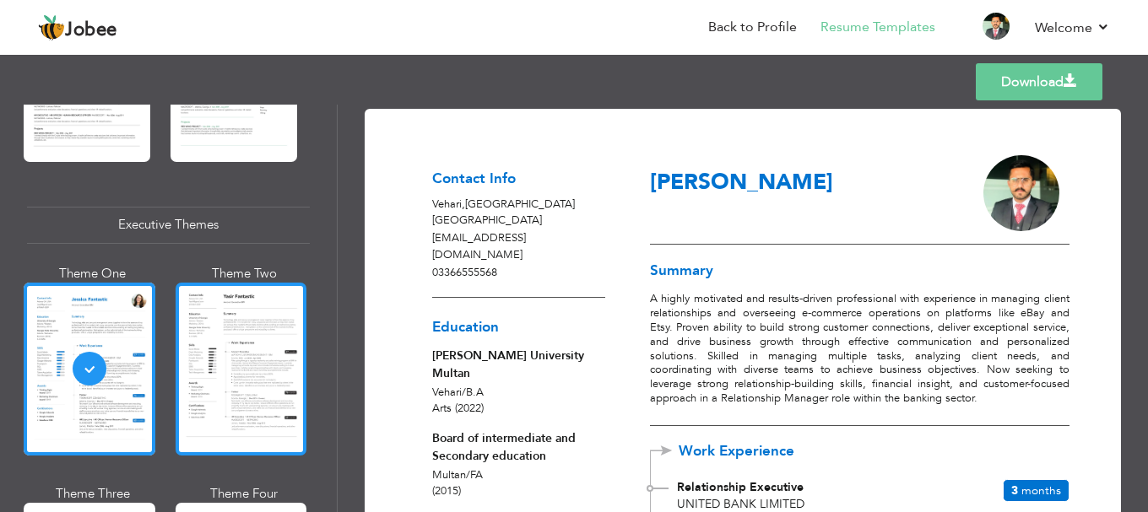
click at [238, 349] on div at bounding box center [242, 369] width 132 height 173
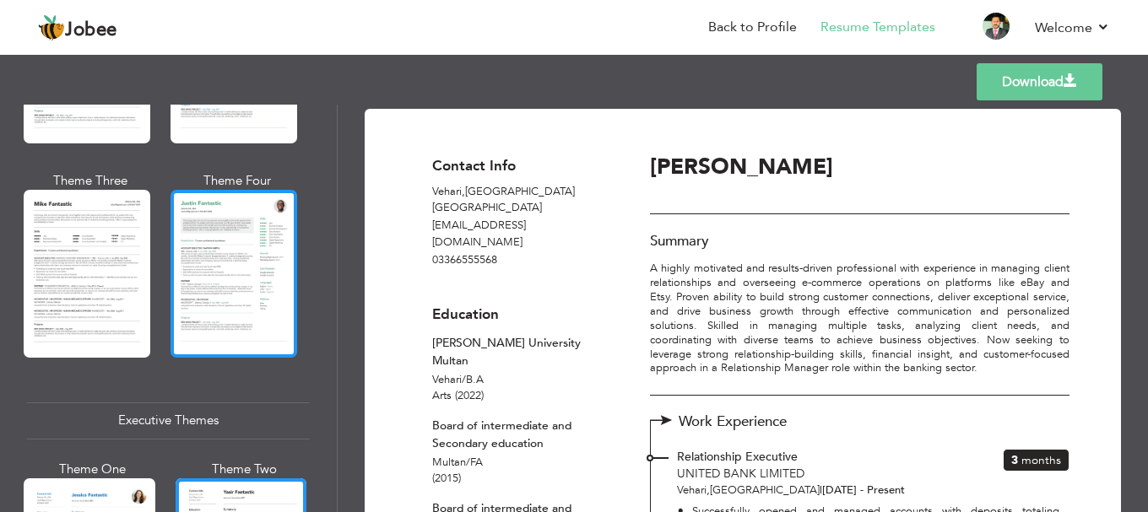
scroll to position [927, 0]
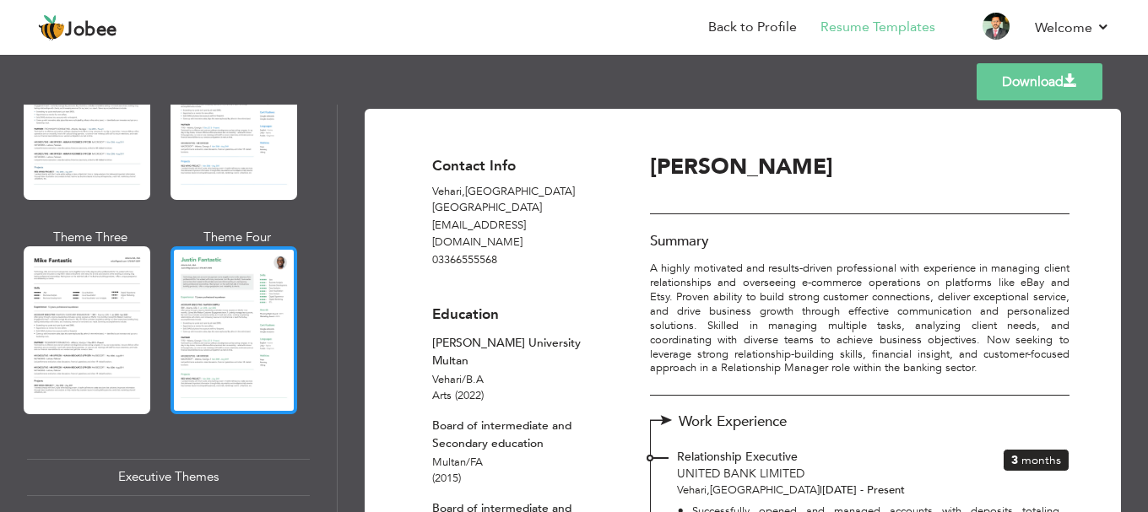
click at [231, 324] on div at bounding box center [233, 329] width 127 height 167
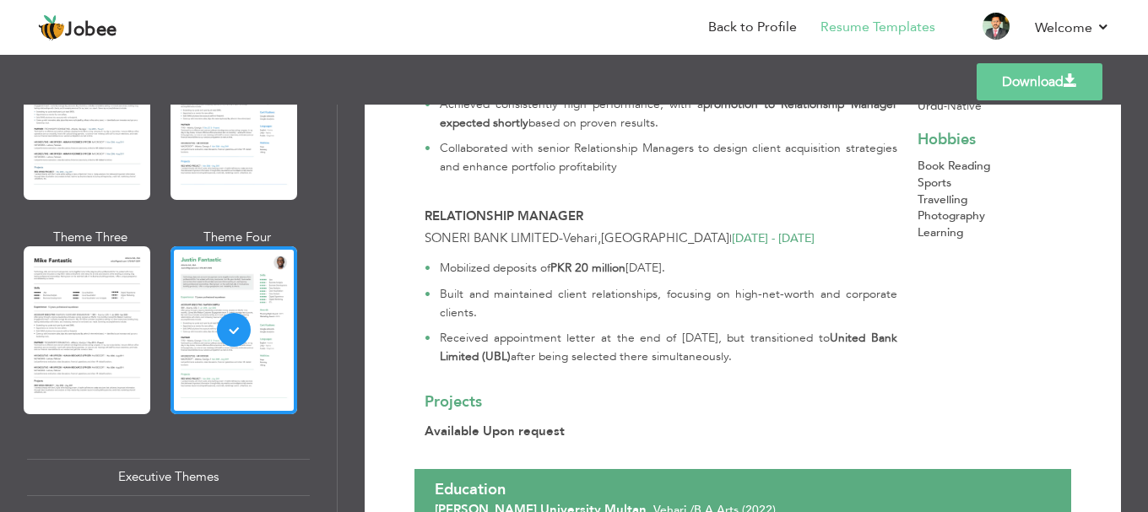
scroll to position [506, 0]
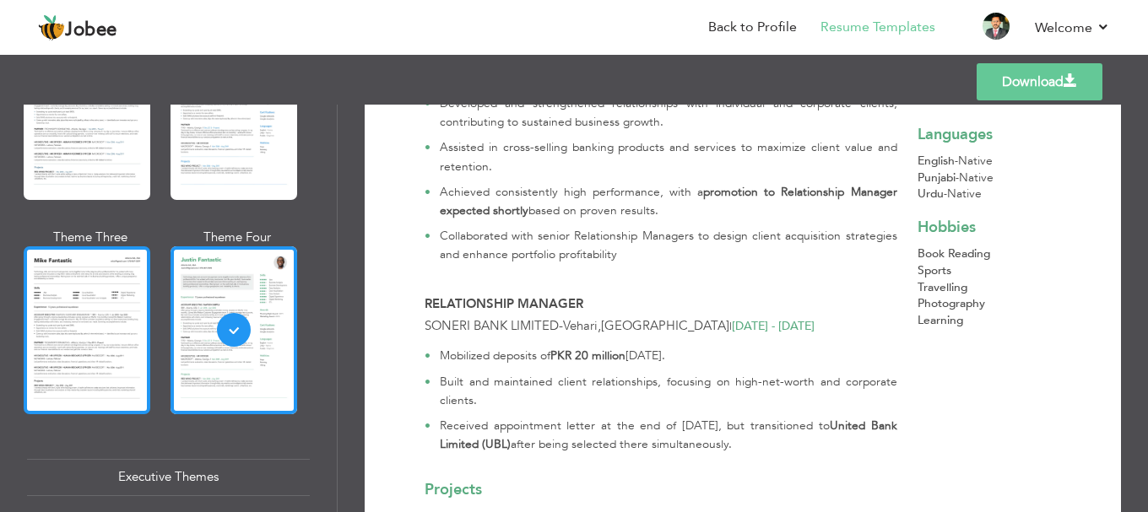
click at [105, 303] on div at bounding box center [87, 329] width 127 height 167
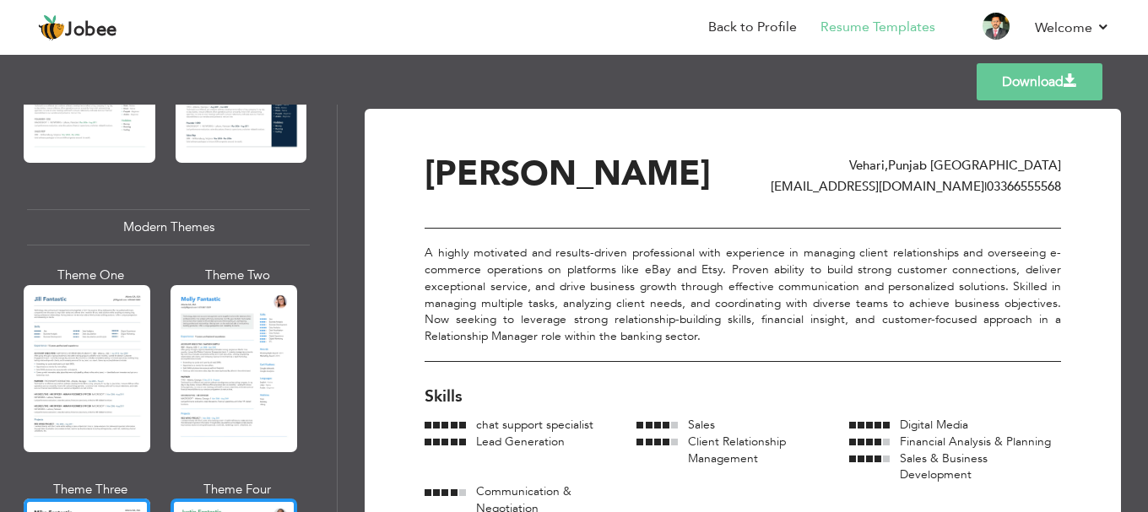
scroll to position [674, 0]
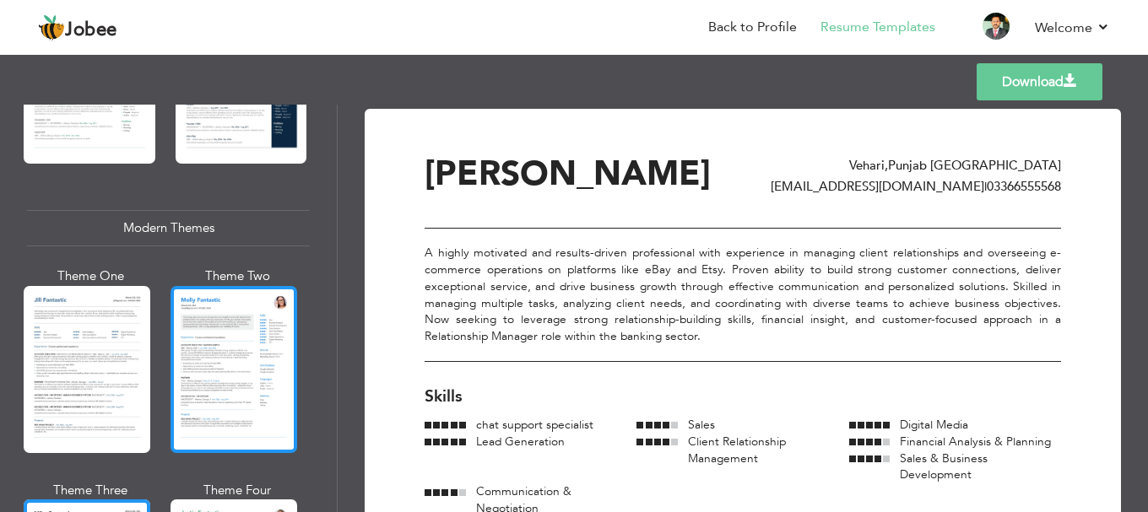
click at [259, 331] on div at bounding box center [233, 369] width 127 height 167
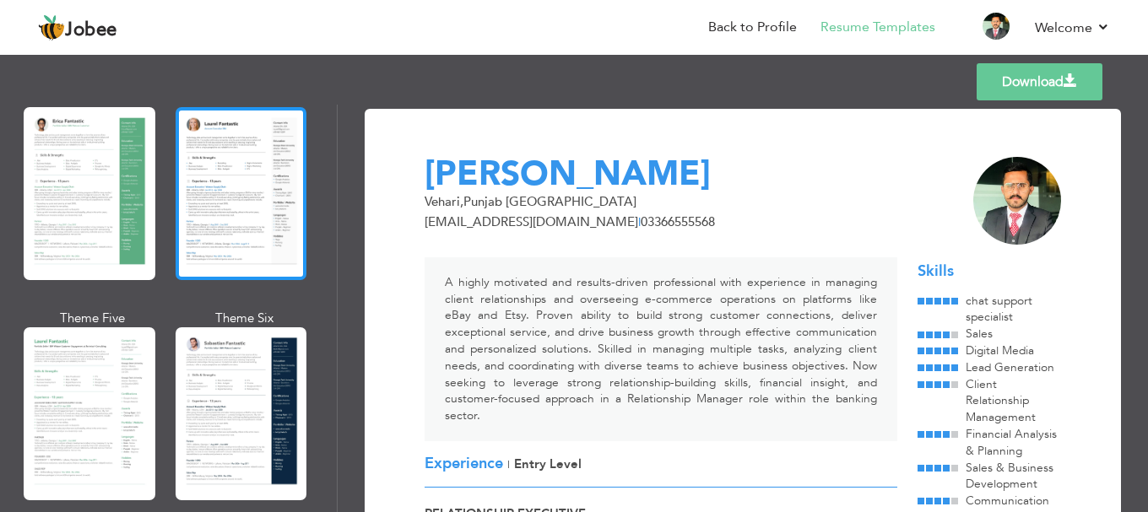
scroll to position [337, 0]
click at [255, 268] on div at bounding box center [242, 194] width 132 height 173
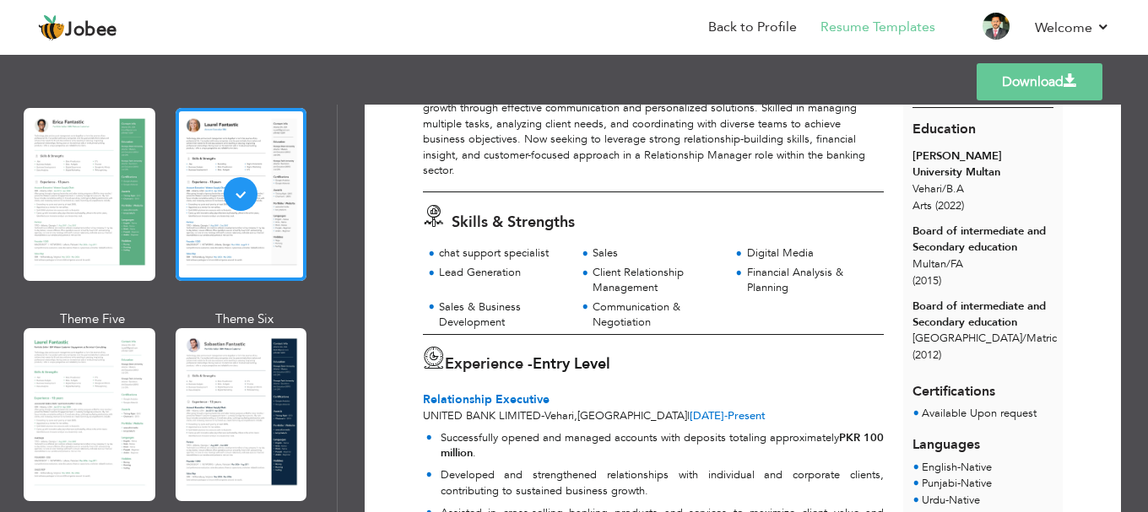
scroll to position [253, 0]
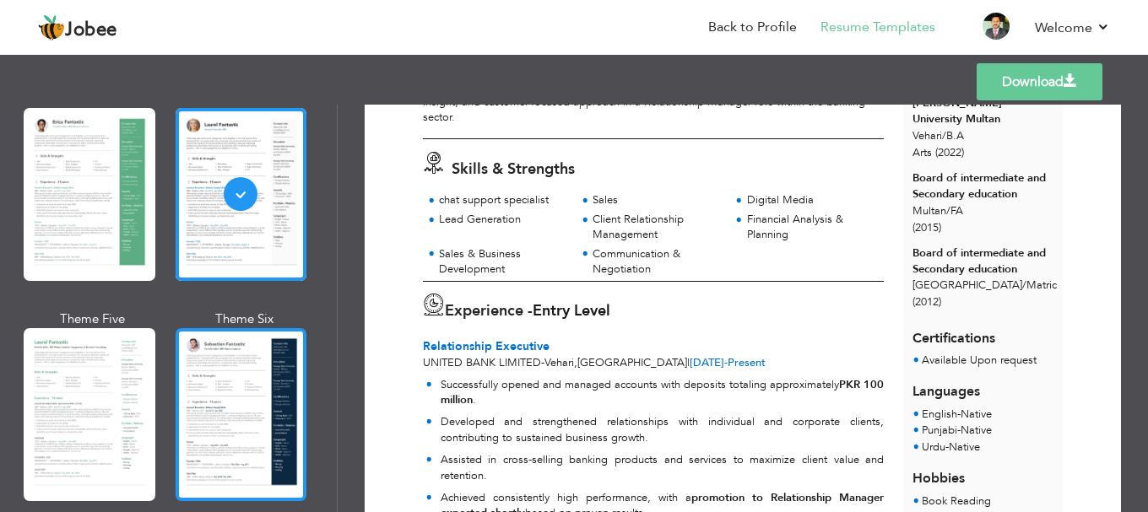
click at [249, 392] on div at bounding box center [242, 414] width 132 height 173
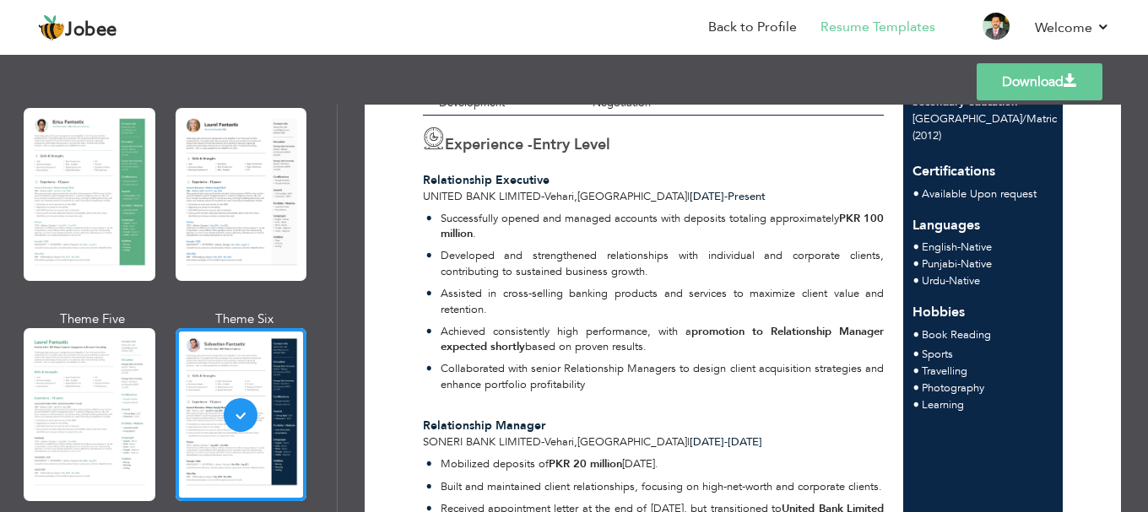
scroll to position [338, 0]
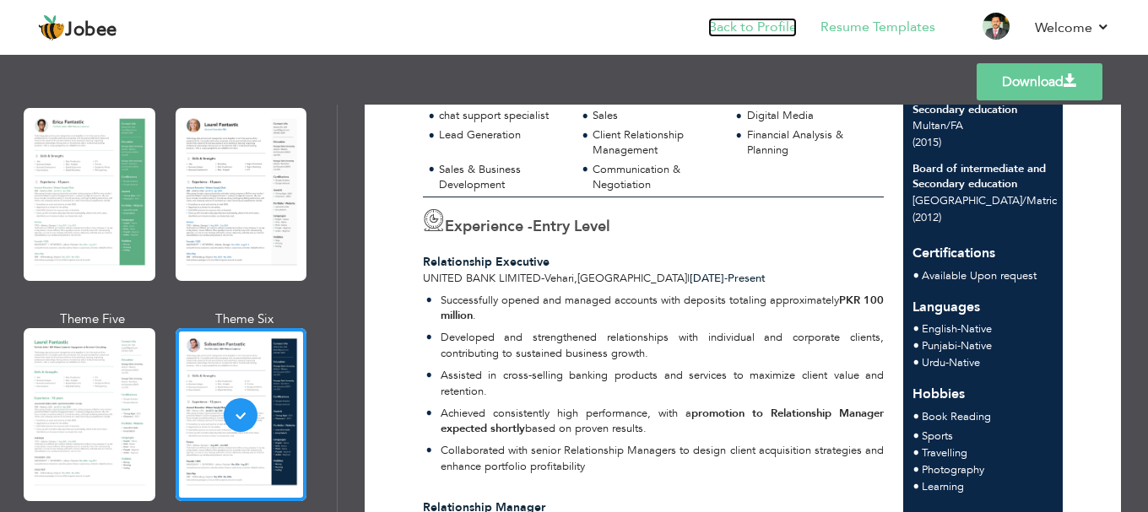
click at [765, 22] on link "Back to Profile" at bounding box center [752, 27] width 89 height 19
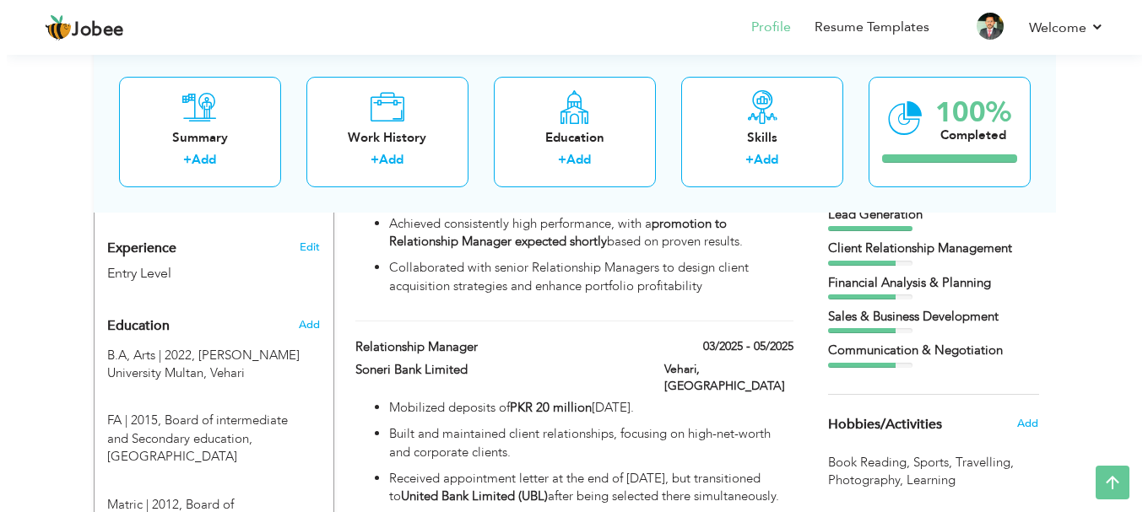
scroll to position [591, 0]
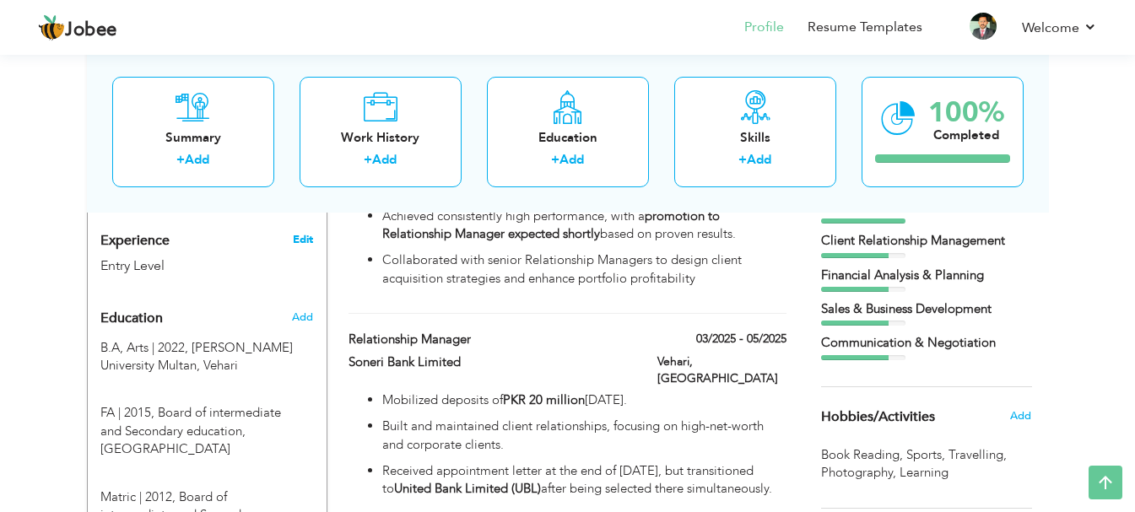
click at [305, 245] on link "Edit" at bounding box center [303, 239] width 20 height 15
type input "Muaz"
type input "Javed"
type input "03366555568"
select select "number:166"
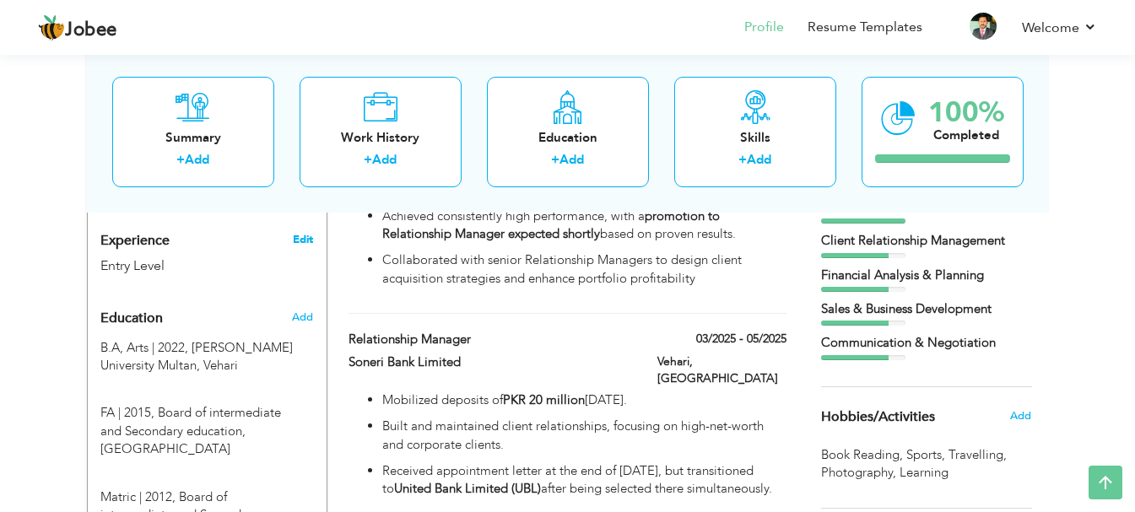
type input "[GEOGRAPHIC_DATA]"
type input "Vehari"
select select "number:1"
type input "chaudhary-muaz-javed-395a7b174"
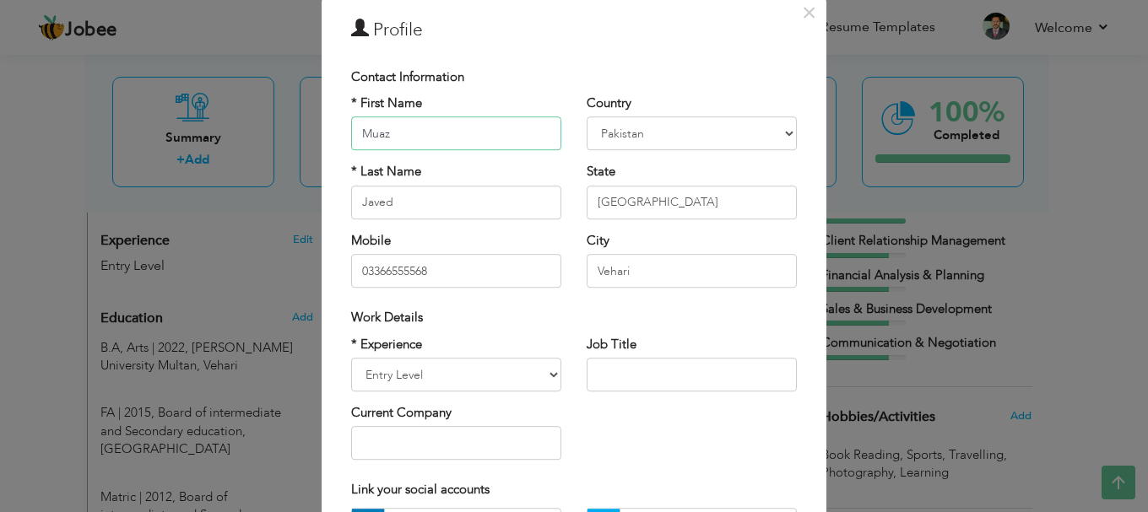
scroll to position [84, 0]
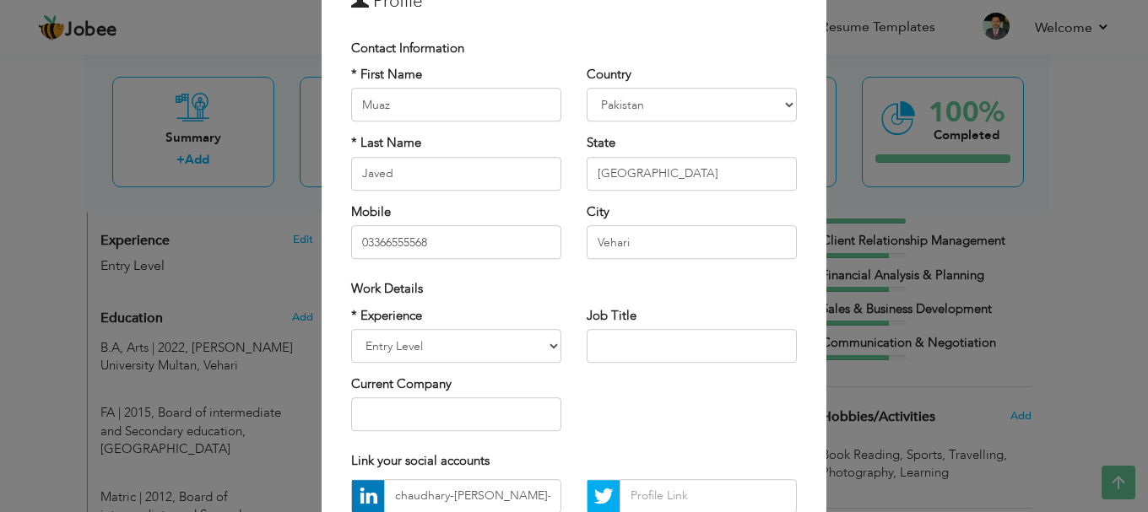
click at [532, 327] on div "* Experience Entry Level Less than 1 Year 1 Year 2 Years 3 Years 4 Years 5 Year…" at bounding box center [456, 335] width 210 height 56
click at [516, 352] on select "Entry Level Less than 1 Year 1 Year 2 Years 3 Years 4 Years 5 Years 6 Years 7 Y…" at bounding box center [456, 346] width 210 height 34
select select "number:2"
click at [351, 329] on select "Entry Level Less than 1 Year 1 Year 2 Years 3 Years 4 Years 5 Years 6 Years 7 Y…" at bounding box center [456, 346] width 210 height 34
click at [653, 344] on input "text" at bounding box center [691, 346] width 210 height 34
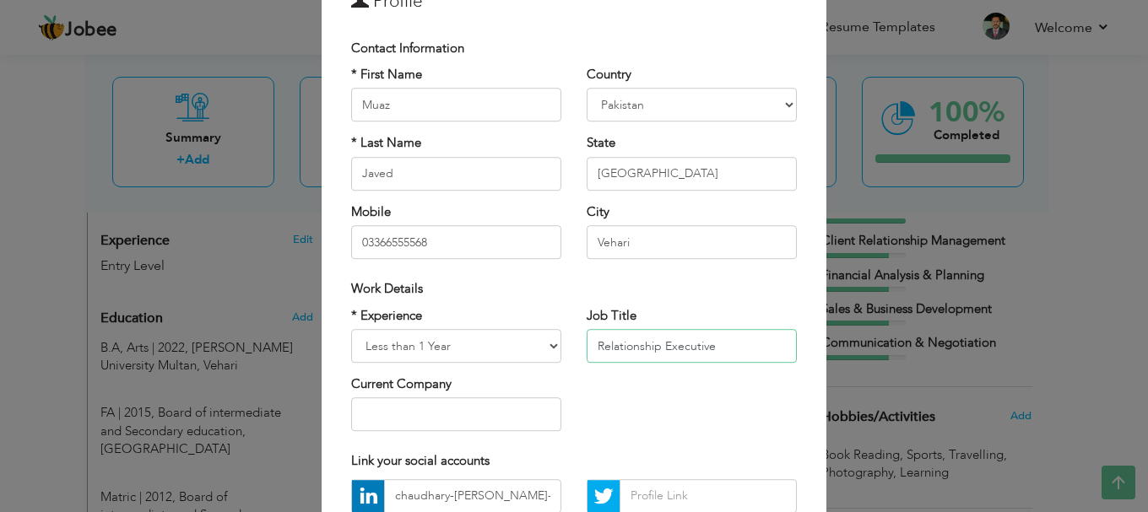
scroll to position [246, 0]
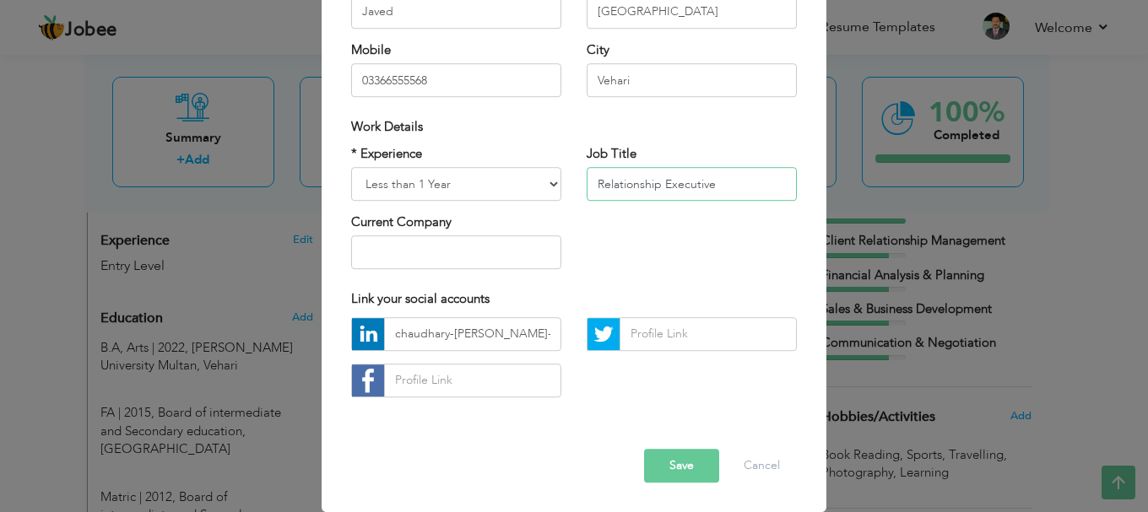
type input "Relationship Executive"
click at [532, 338] on input "chaudhary-muaz-javed-395a7b174" at bounding box center [472, 334] width 177 height 34
click at [399, 240] on input "text" at bounding box center [456, 253] width 210 height 34
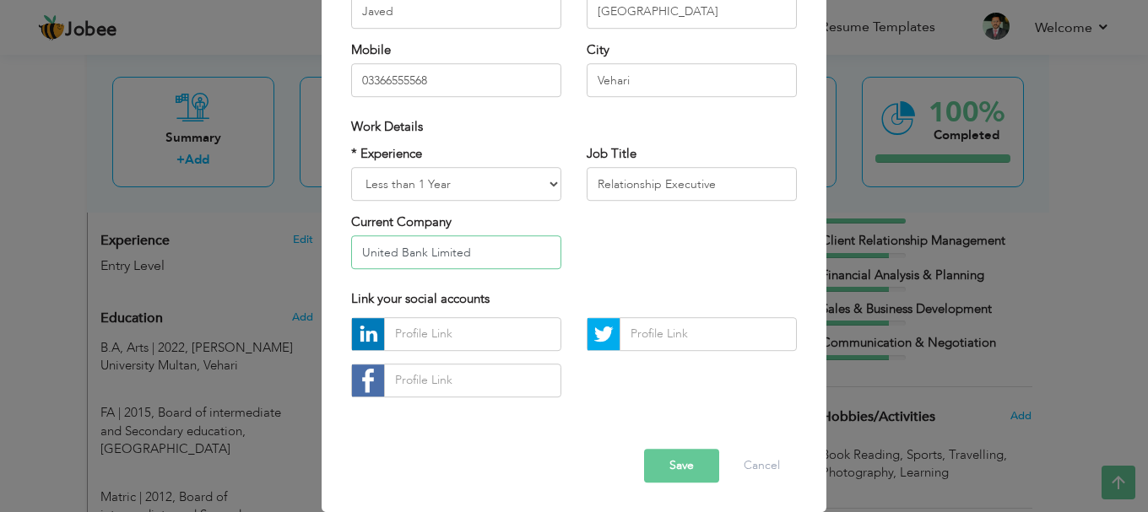
type input "United Bank Limited"
click at [697, 468] on button "Save" at bounding box center [681, 466] width 75 height 34
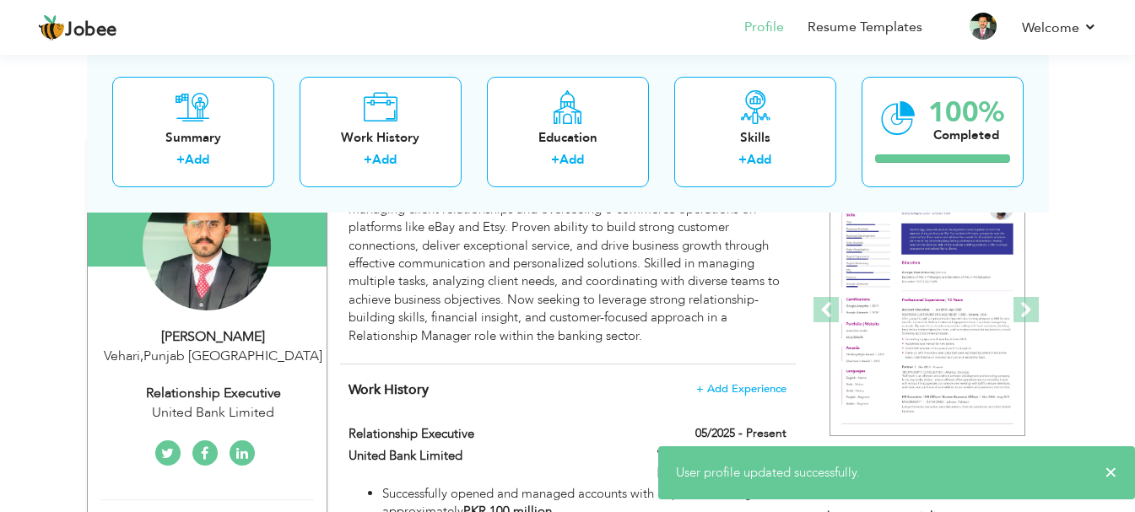
scroll to position [39, 0]
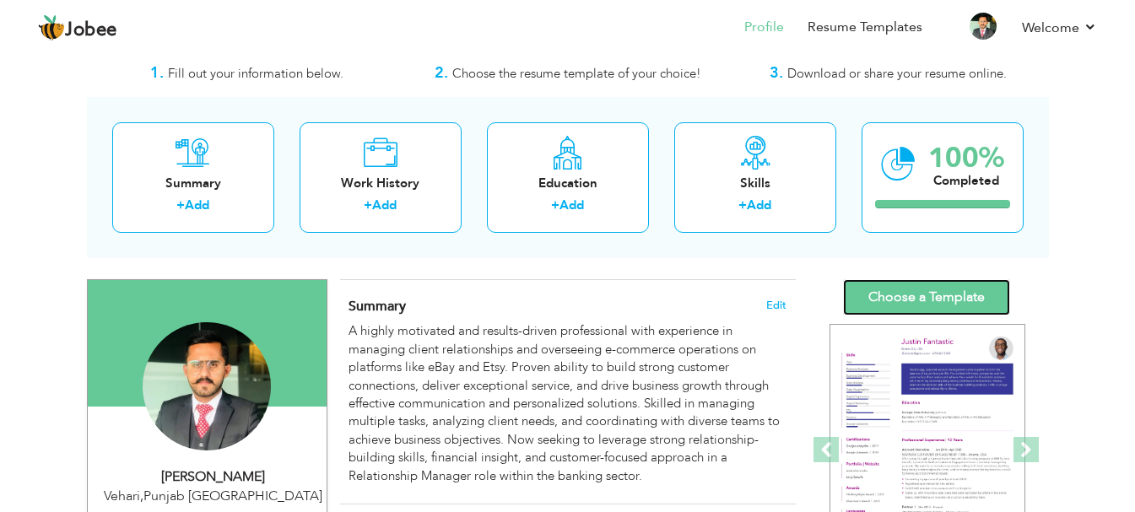
click at [979, 289] on link "Choose a Template" at bounding box center [926, 297] width 167 height 36
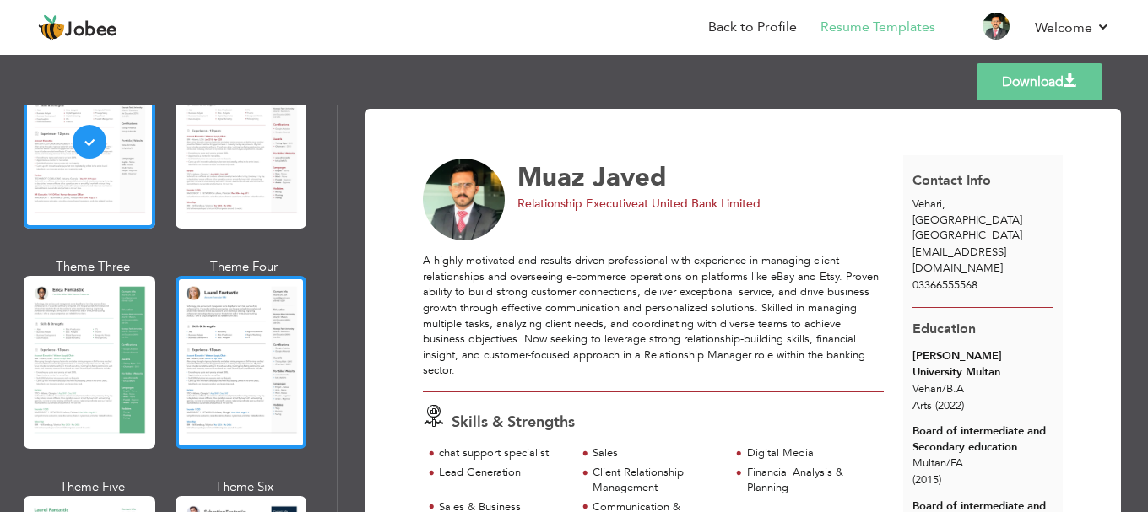
scroll to position [253, 0]
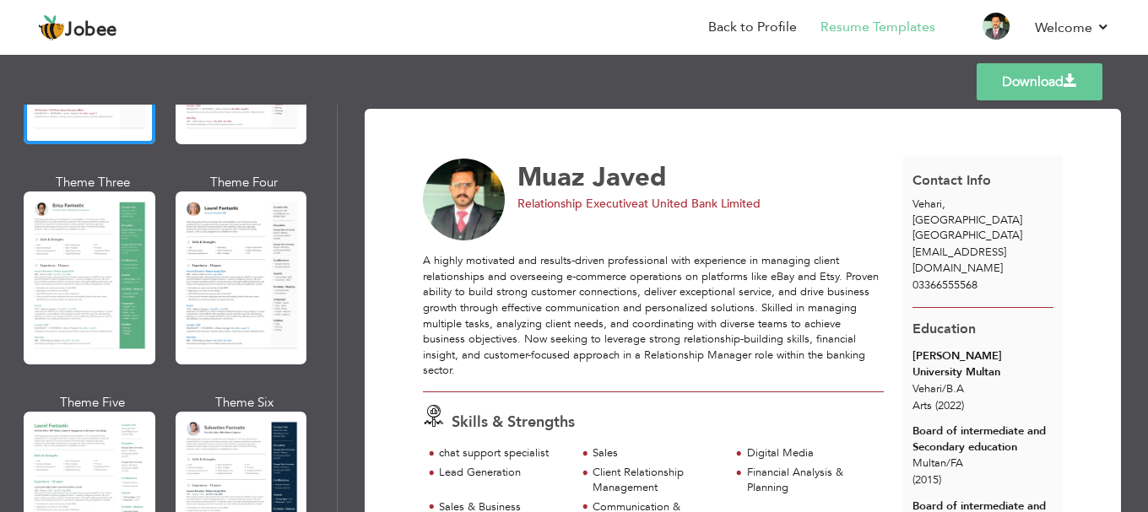
click at [214, 457] on div at bounding box center [242, 498] width 132 height 173
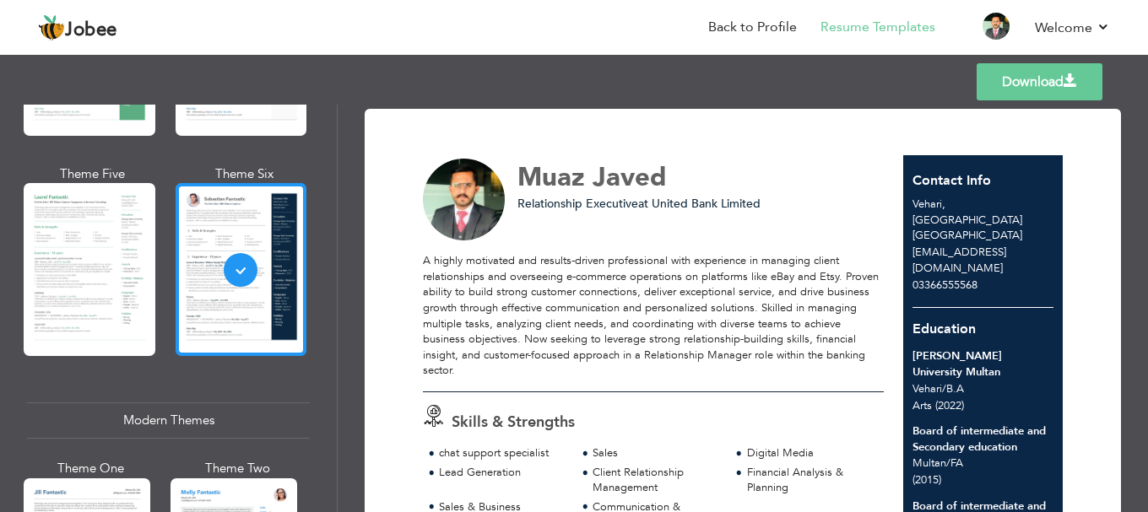
scroll to position [506, 0]
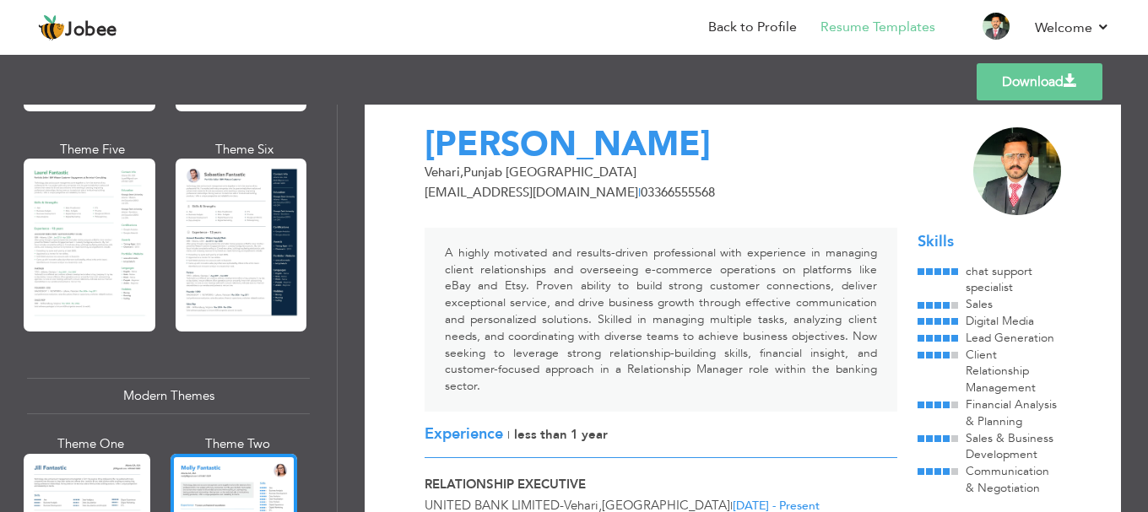
scroll to position [0, 0]
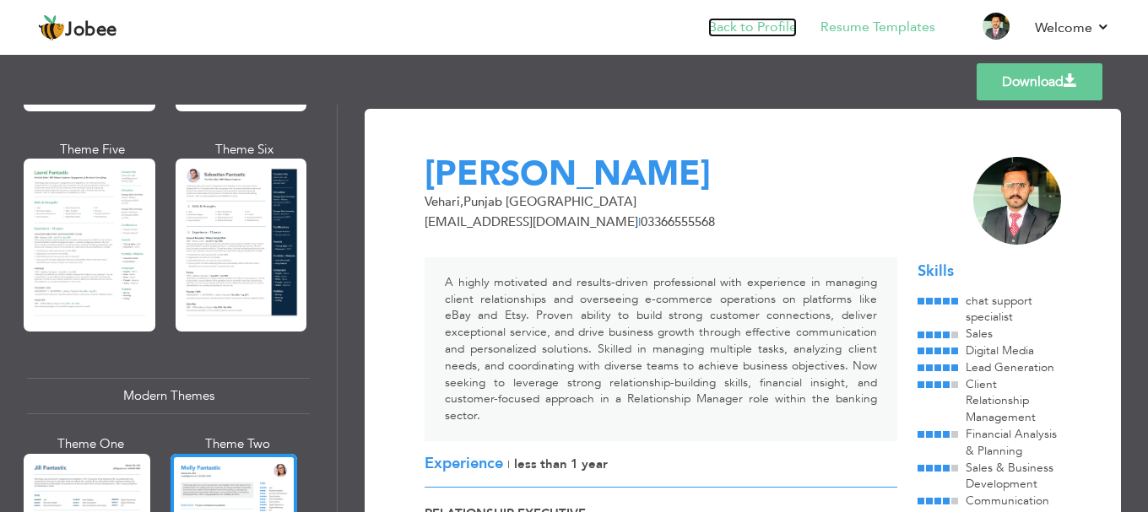
click at [763, 24] on link "Back to Profile" at bounding box center [752, 27] width 89 height 19
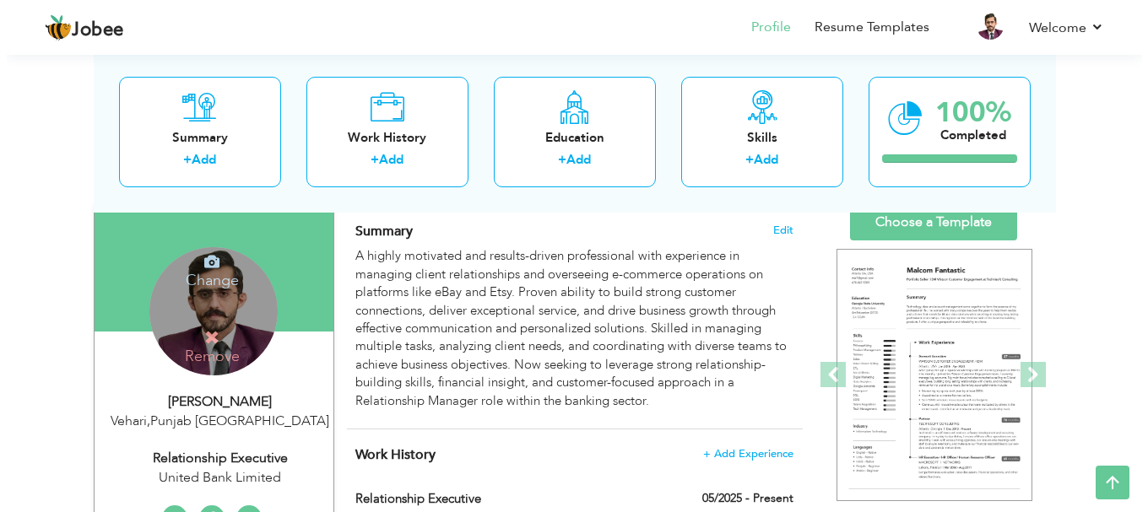
scroll to position [84, 0]
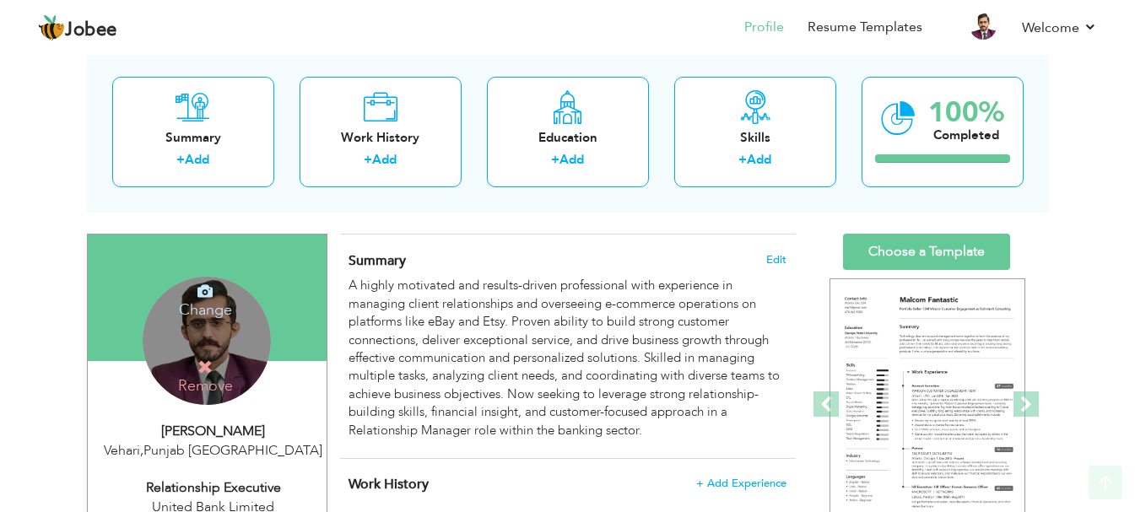
click at [208, 299] on icon at bounding box center [204, 291] width 15 height 15
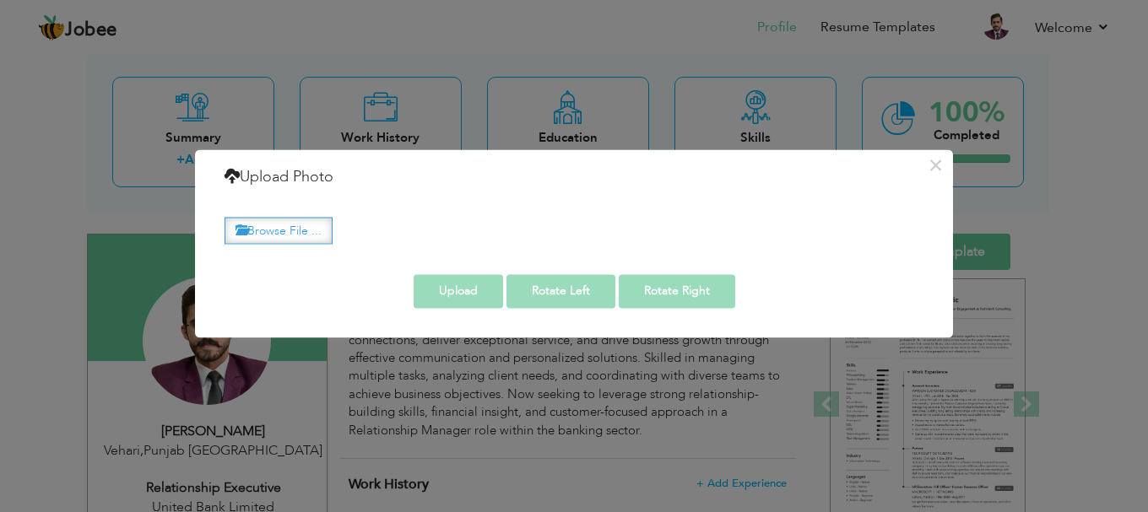
click at [311, 230] on label "Browse File ..." at bounding box center [278, 231] width 108 height 26
click at [0, 0] on input "Browse File ..." at bounding box center [0, 0] width 0 height 0
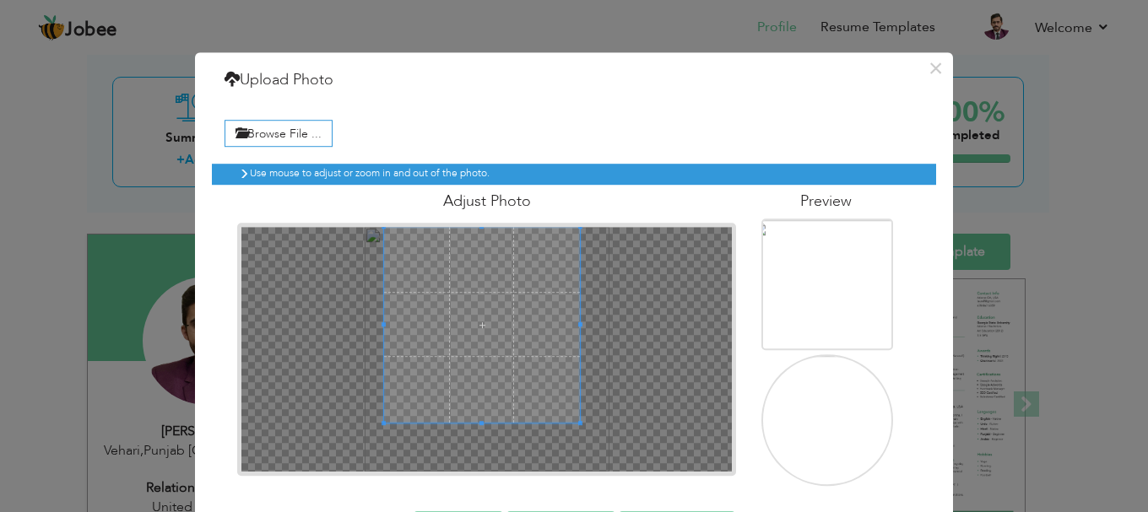
click at [522, 305] on span at bounding box center [482, 325] width 196 height 196
click at [489, 339] on span at bounding box center [482, 325] width 196 height 196
click at [493, 352] on span at bounding box center [482, 325] width 196 height 196
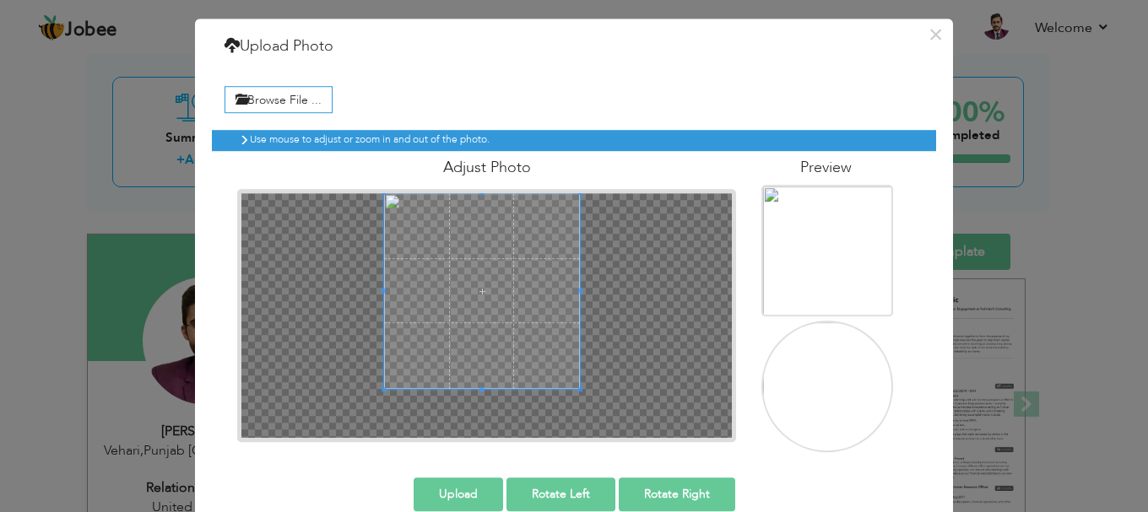
scroll to position [62, 0]
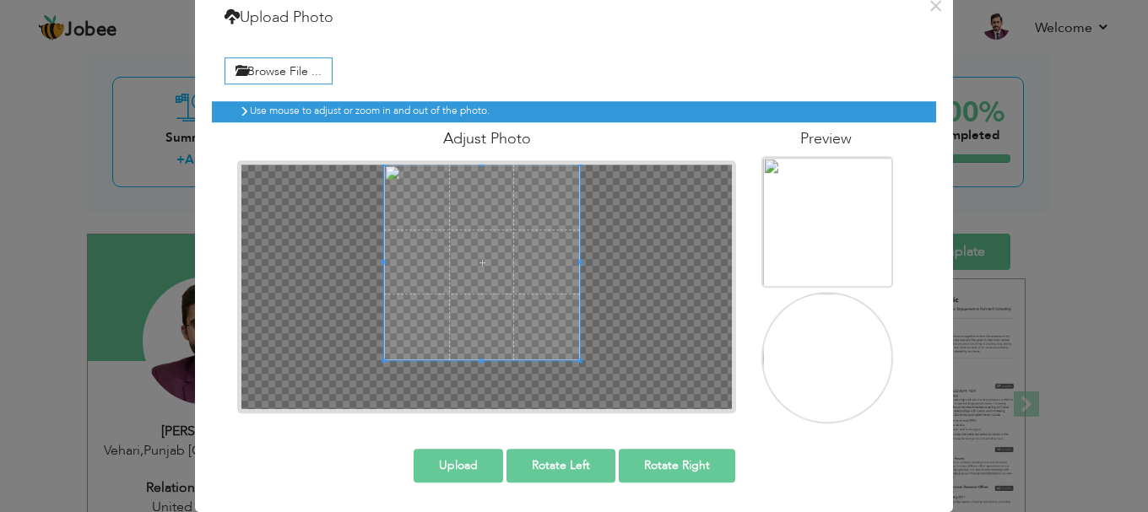
click at [474, 468] on button "Upload" at bounding box center [457, 466] width 89 height 34
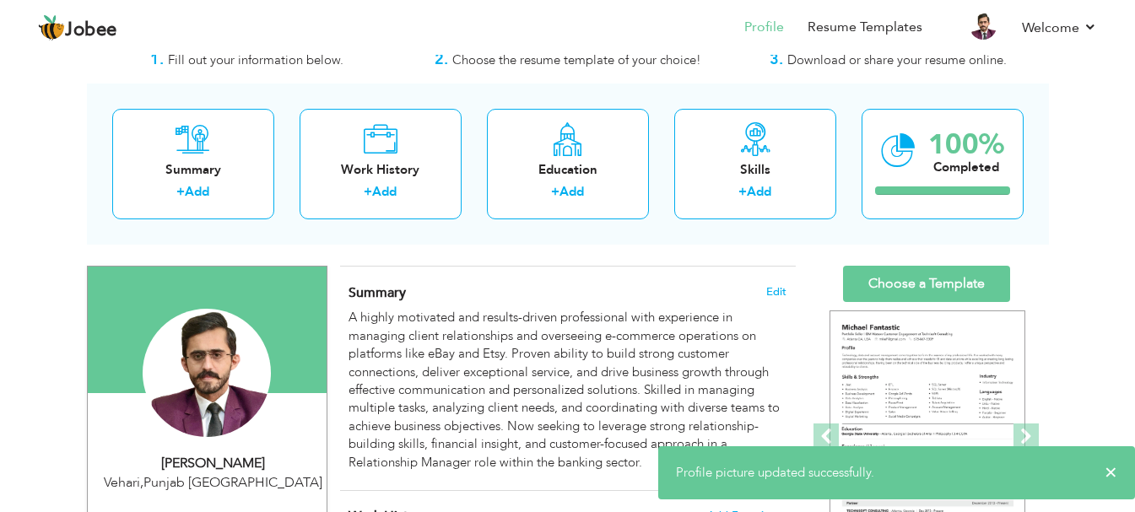
scroll to position [0, 0]
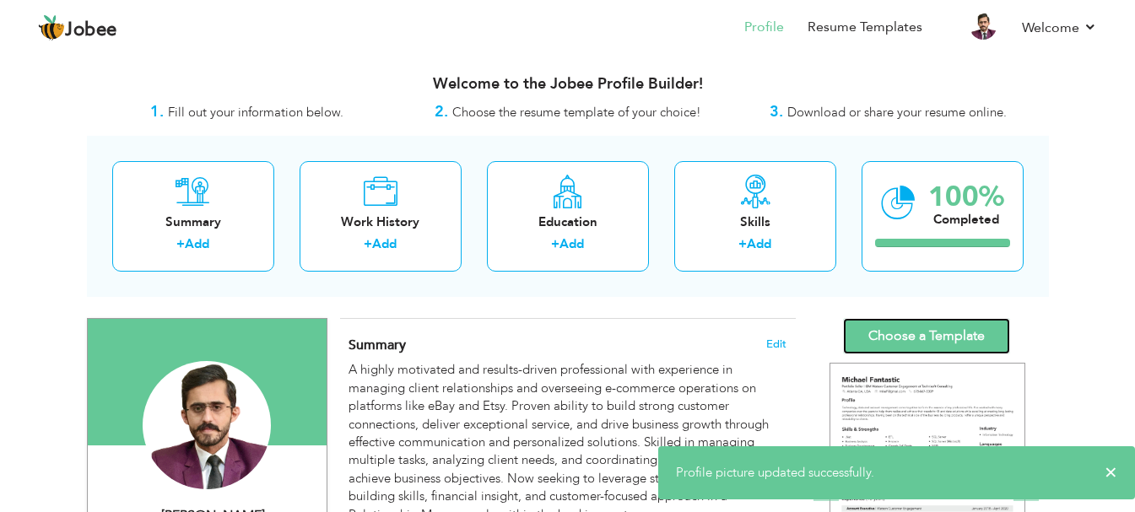
click at [934, 337] on link "Choose a Template" at bounding box center [926, 336] width 167 height 36
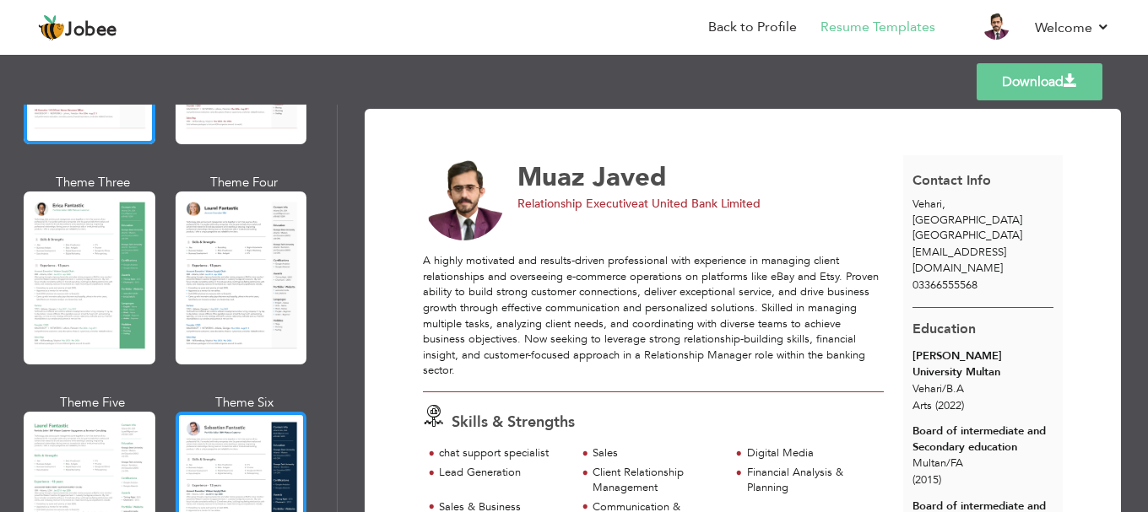
scroll to position [591, 0]
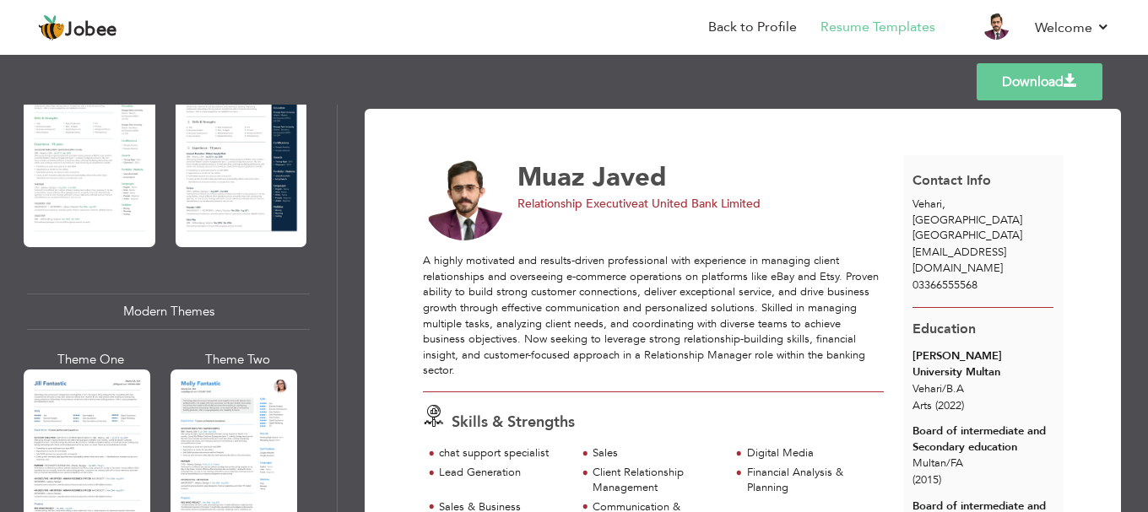
click at [255, 440] on div at bounding box center [233, 453] width 127 height 167
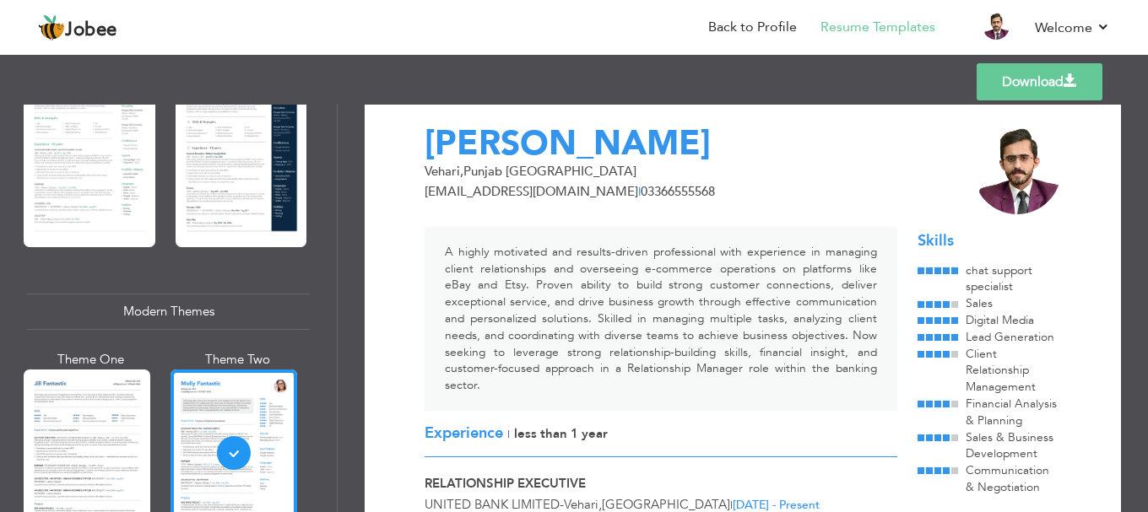
scroll to position [0, 0]
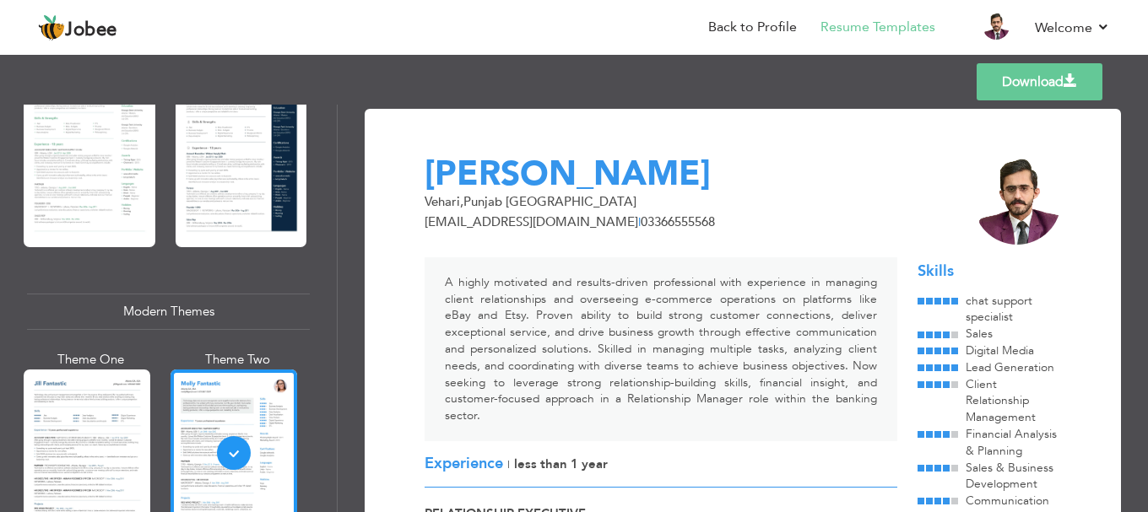
click at [1086, 73] on link "Download" at bounding box center [1039, 81] width 126 height 37
